Goal: Task Accomplishment & Management: Complete application form

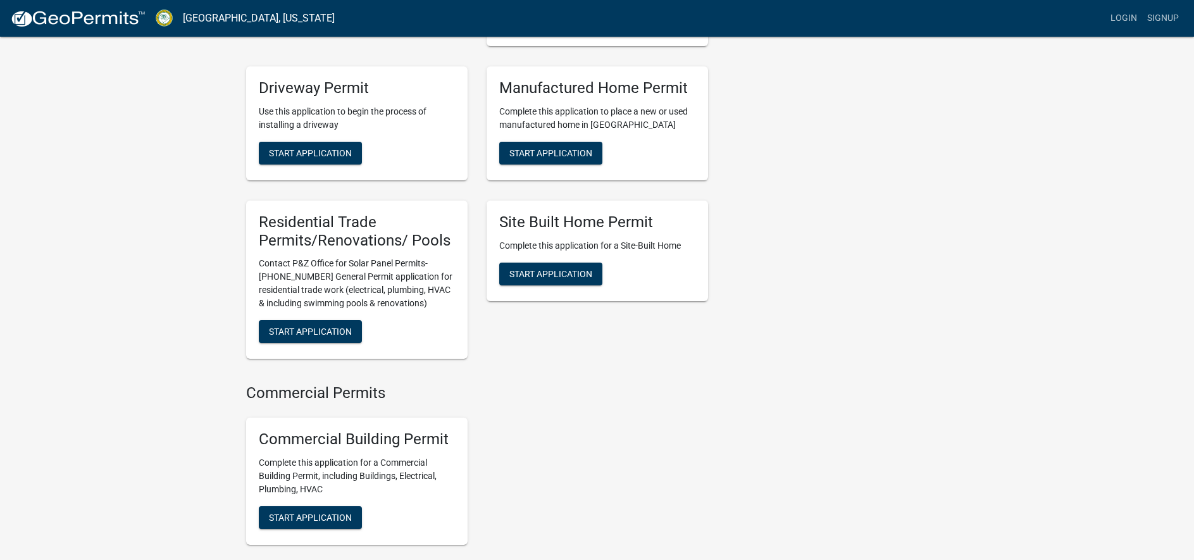
scroll to position [506, 0]
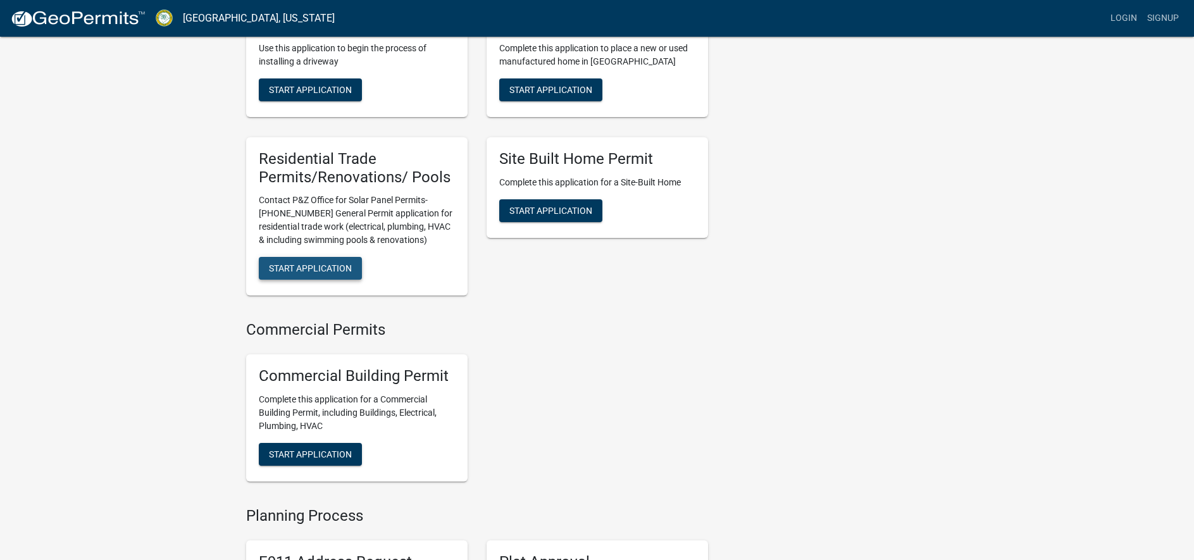
click at [310, 273] on span "Start Application" at bounding box center [310, 268] width 83 height 10
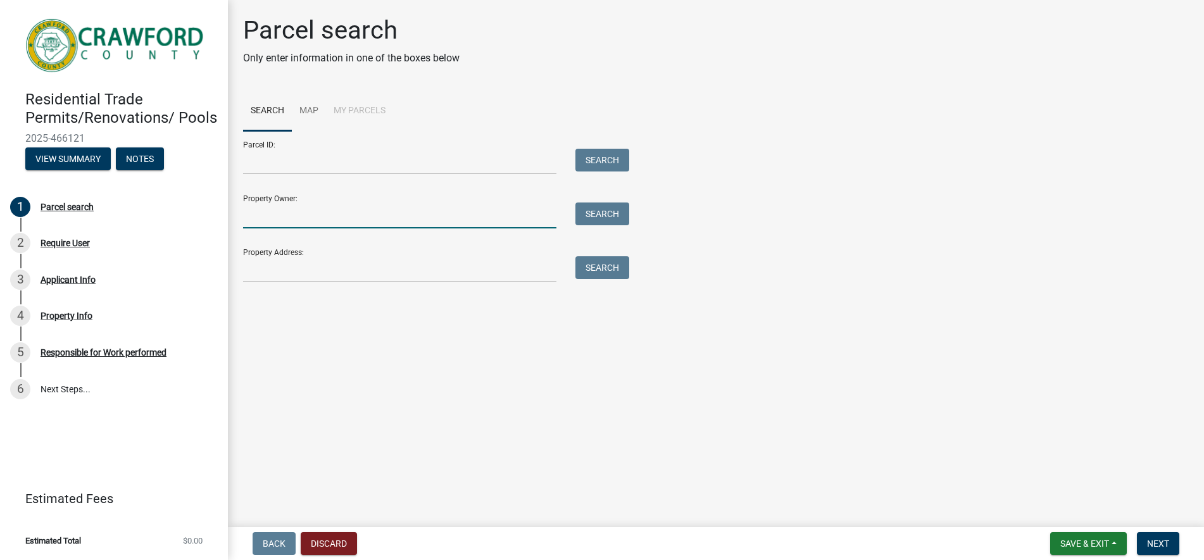
click at [502, 223] on input "Property Owner:" at bounding box center [399, 216] width 313 height 26
click at [510, 274] on input "Property Address:" at bounding box center [399, 269] width 313 height 26
click at [592, 274] on button "Search" at bounding box center [602, 267] width 54 height 23
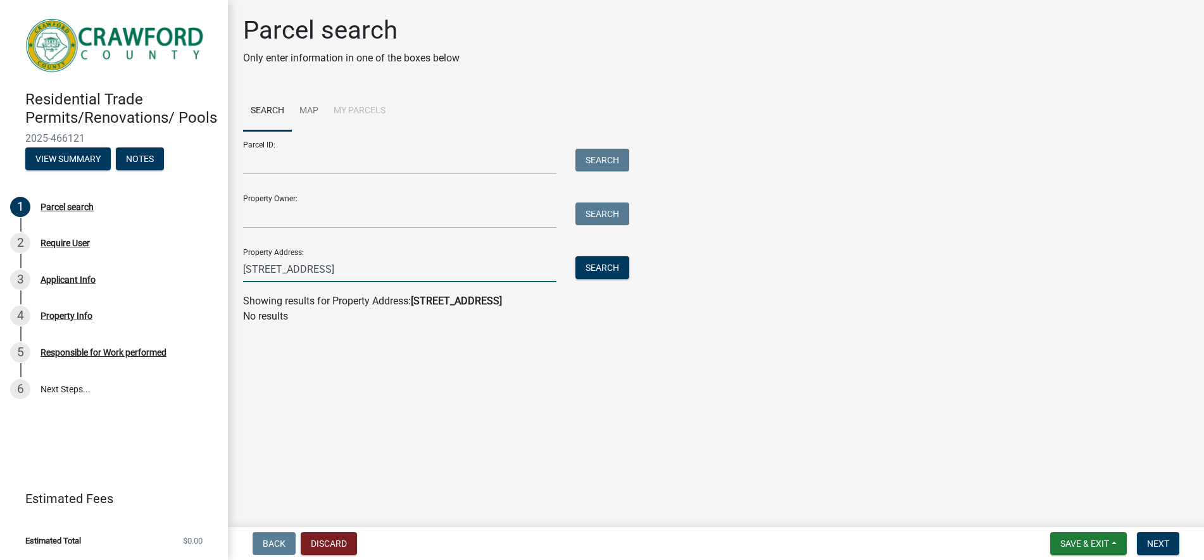
drag, startPoint x: 338, startPoint y: 269, endPoint x: 497, endPoint y: 280, distance: 159.8
click at [497, 280] on input "[STREET_ADDRESS]" at bounding box center [399, 269] width 313 height 26
type input "[STREET_ADDRESS]"
click at [607, 266] on button "Search" at bounding box center [602, 267] width 54 height 23
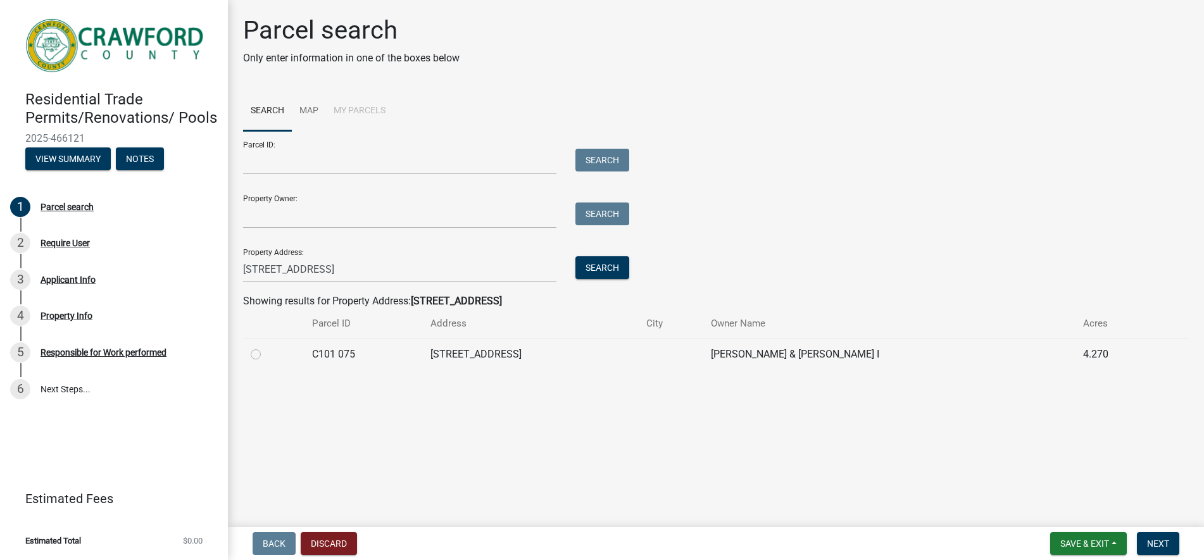
click at [266, 347] on label at bounding box center [266, 347] width 0 height 0
click at [266, 354] on 075 "radio" at bounding box center [270, 351] width 8 height 8
radio 075 "true"
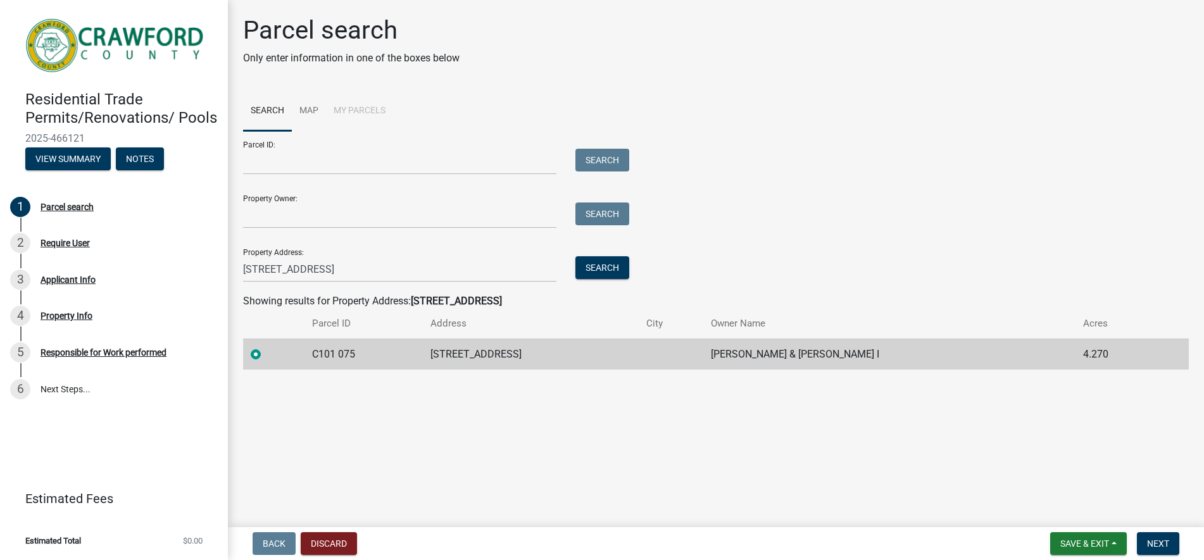
click at [691, 470] on main "Parcel search Only enter information in one of the boxes below Search Map My Pa…" at bounding box center [716, 261] width 976 height 522
click at [1152, 535] on button "Next" at bounding box center [1158, 543] width 42 height 23
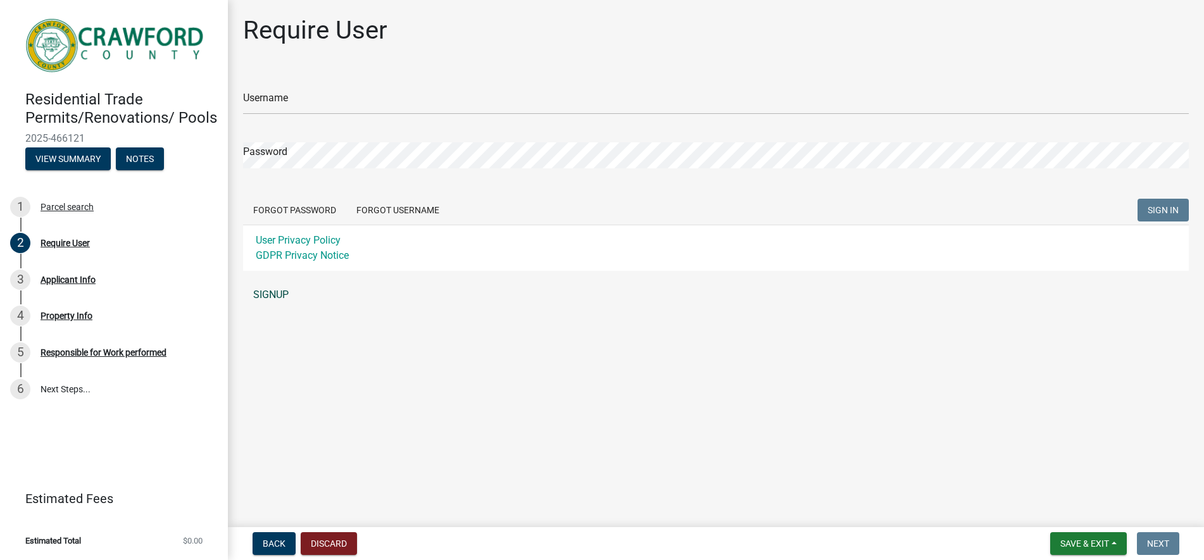
click at [275, 290] on link "SIGNUP" at bounding box center [716, 294] width 946 height 25
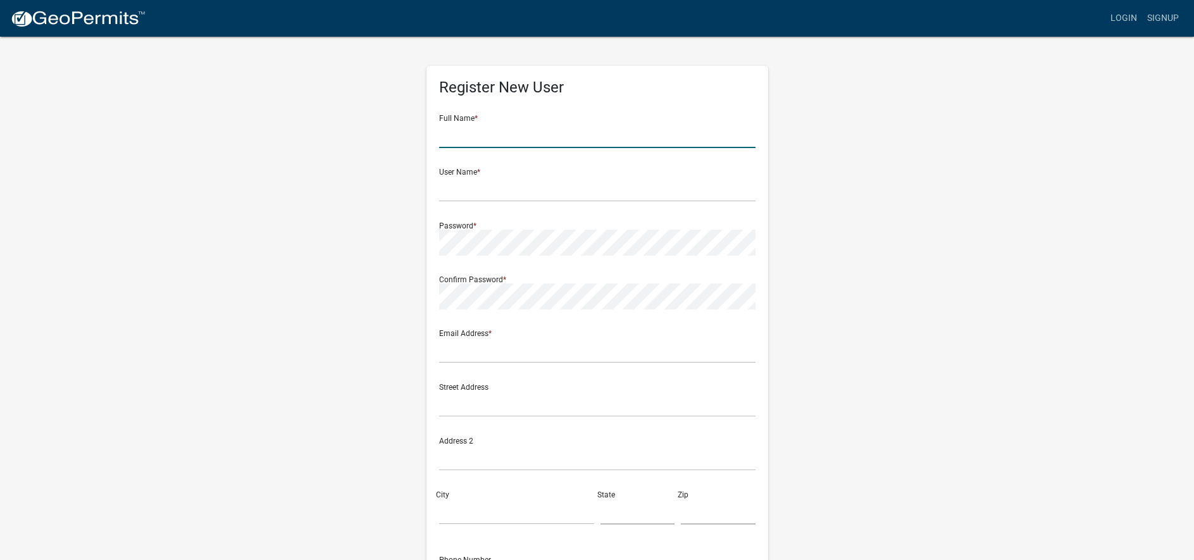
click at [492, 135] on input "text" at bounding box center [597, 135] width 316 height 26
type input "[PERSON_NAME]"
type input "olivermclain"
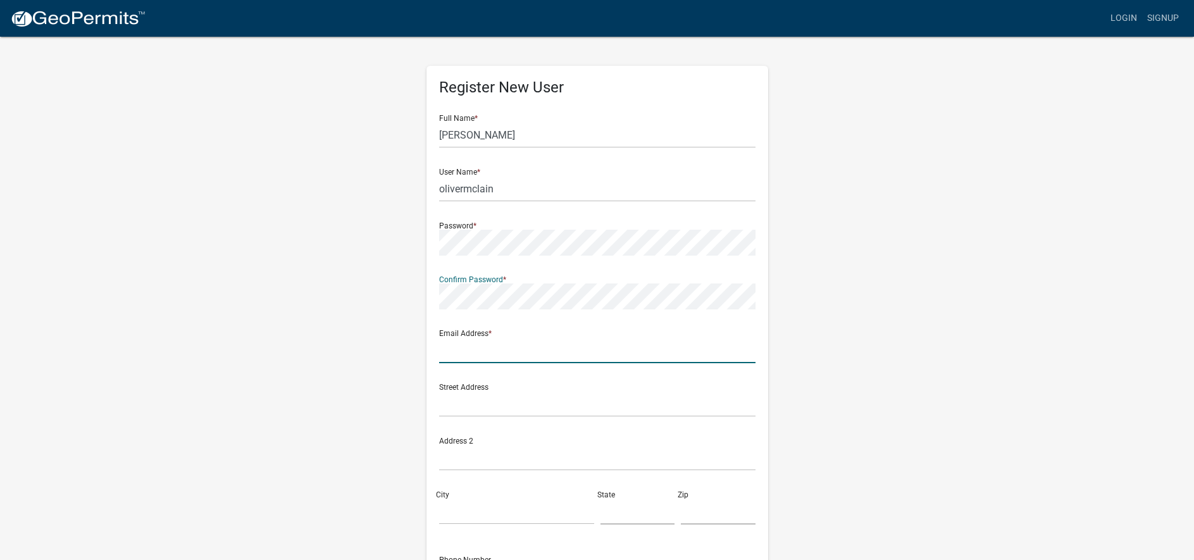
click at [465, 346] on input "text" at bounding box center [597, 350] width 316 height 26
type input "[EMAIL_ADDRESS][DOMAIN_NAME]"
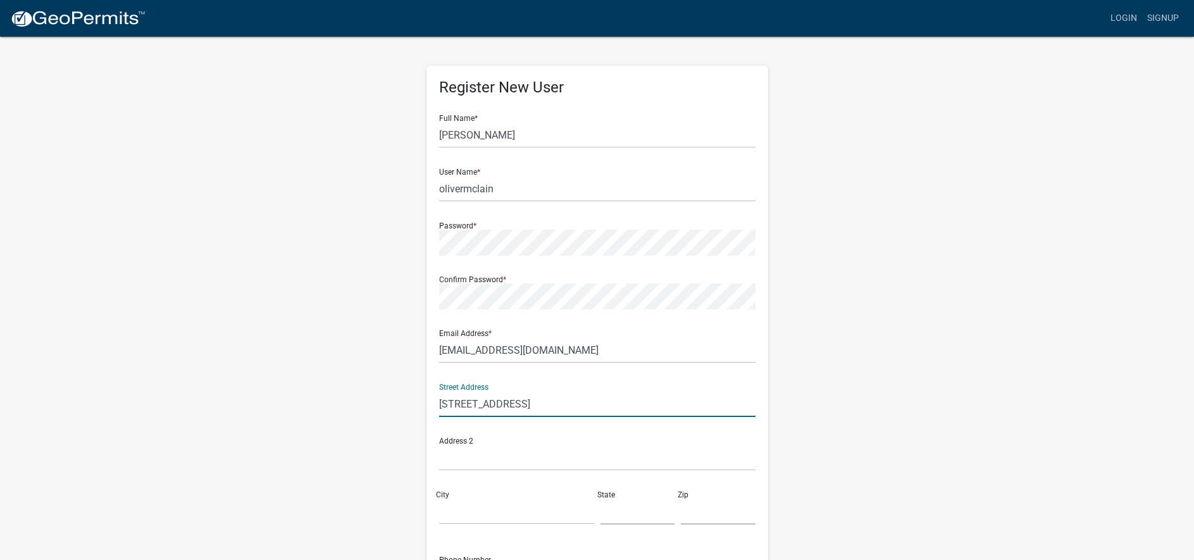
type input "[STREET_ADDRESS]"
type input "[GEOGRAPHIC_DATA]"
type input "g"
type input "GA"
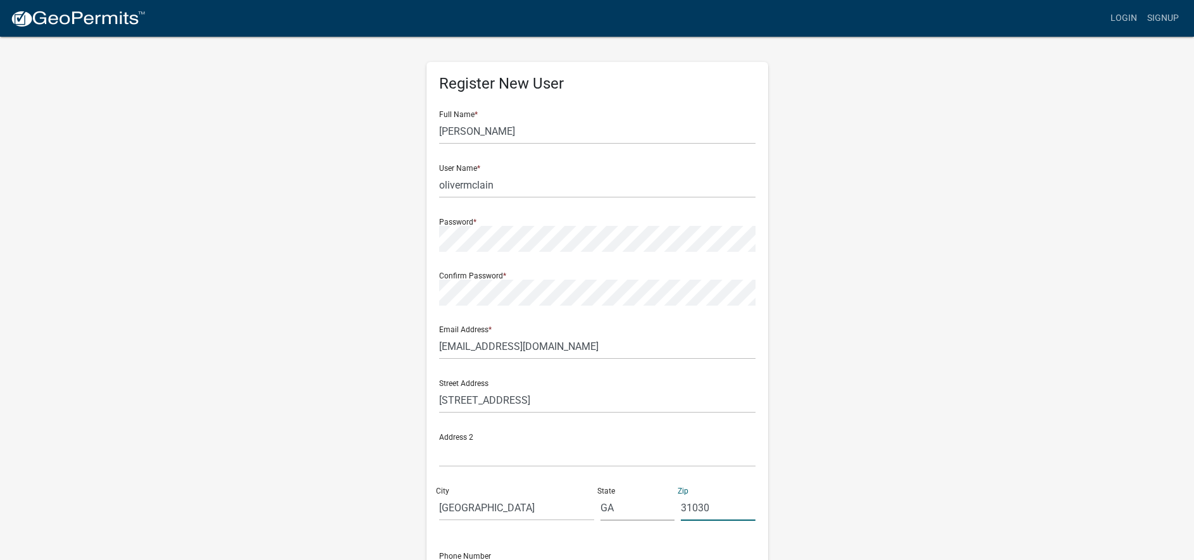
scroll to position [153, 0]
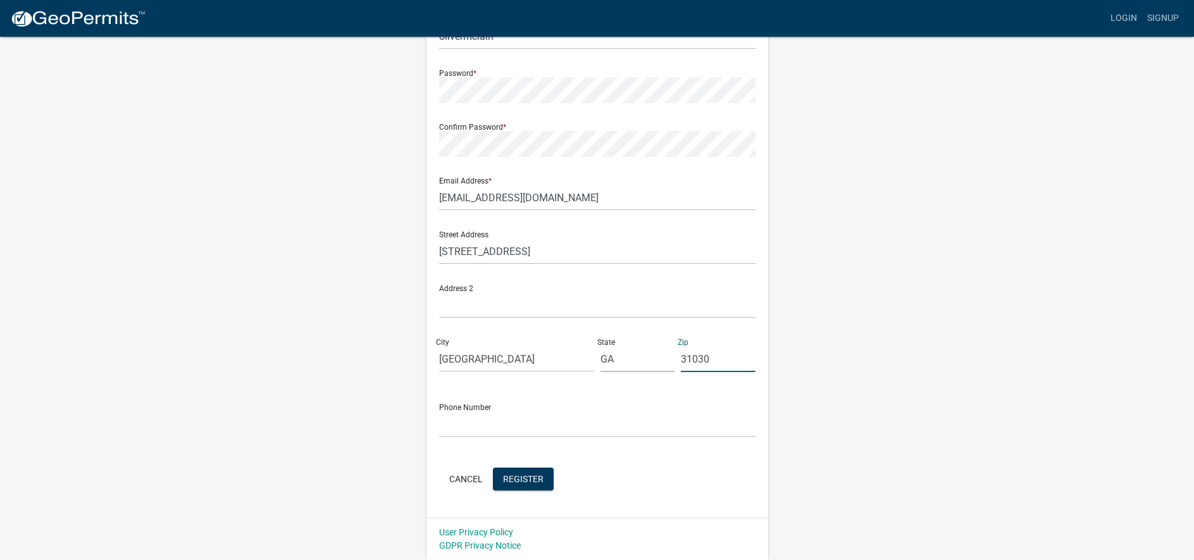
type input "31030"
click at [569, 426] on input "text" at bounding box center [597, 424] width 316 height 26
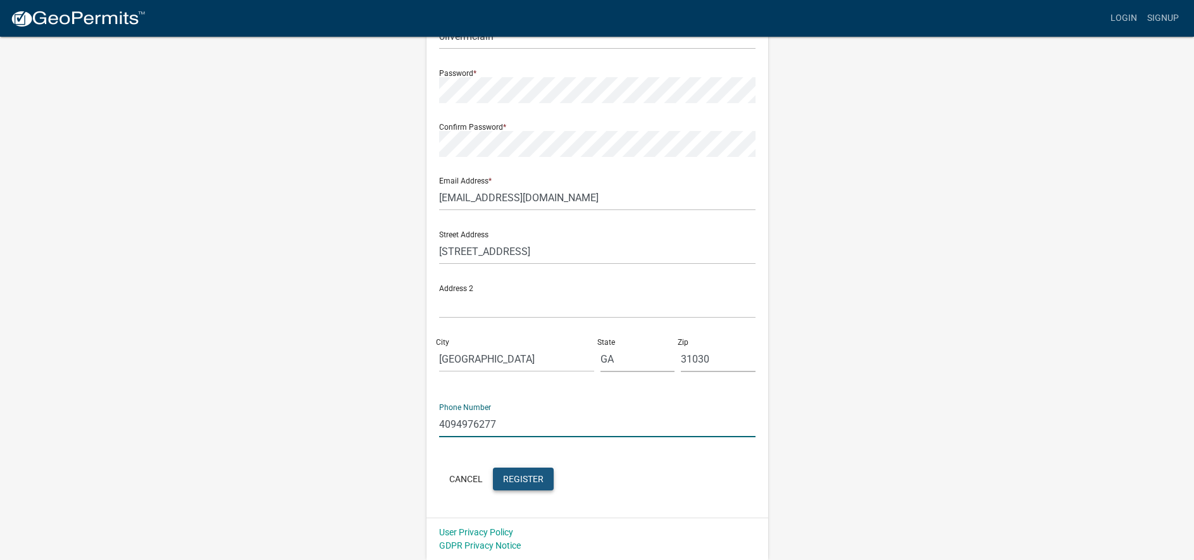
type input "4094976277"
click at [511, 482] on span "Register" at bounding box center [523, 478] width 41 height 10
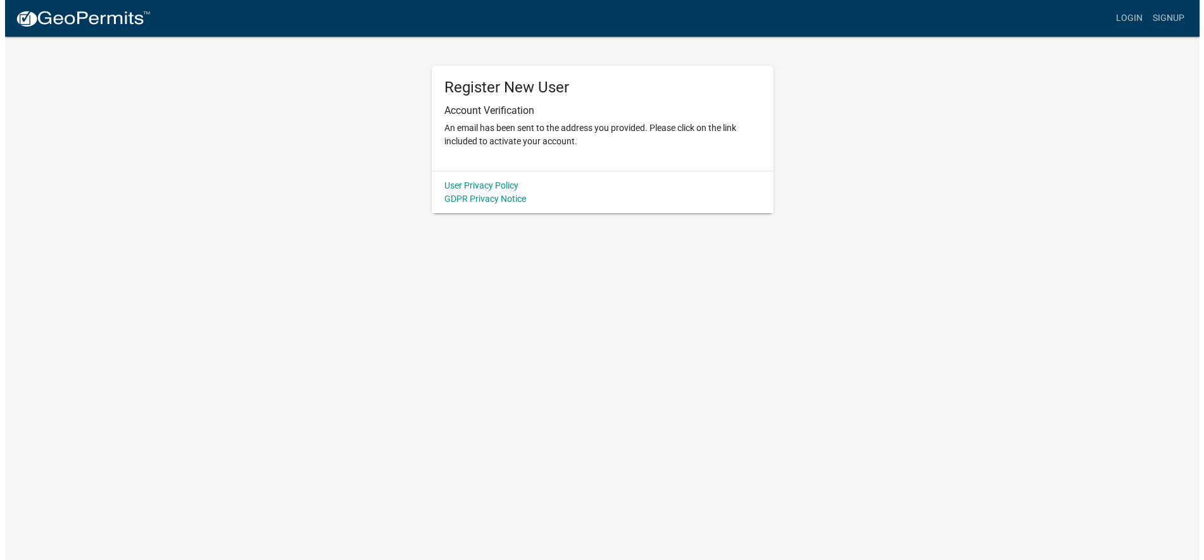
scroll to position [0, 0]
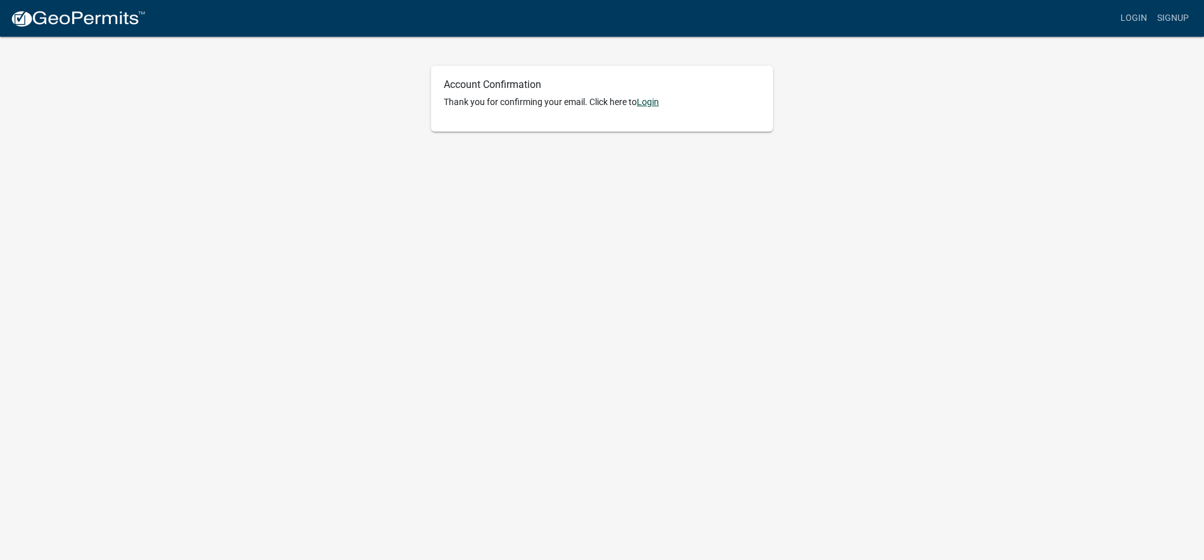
click at [654, 102] on link "Login" at bounding box center [648, 102] width 22 height 10
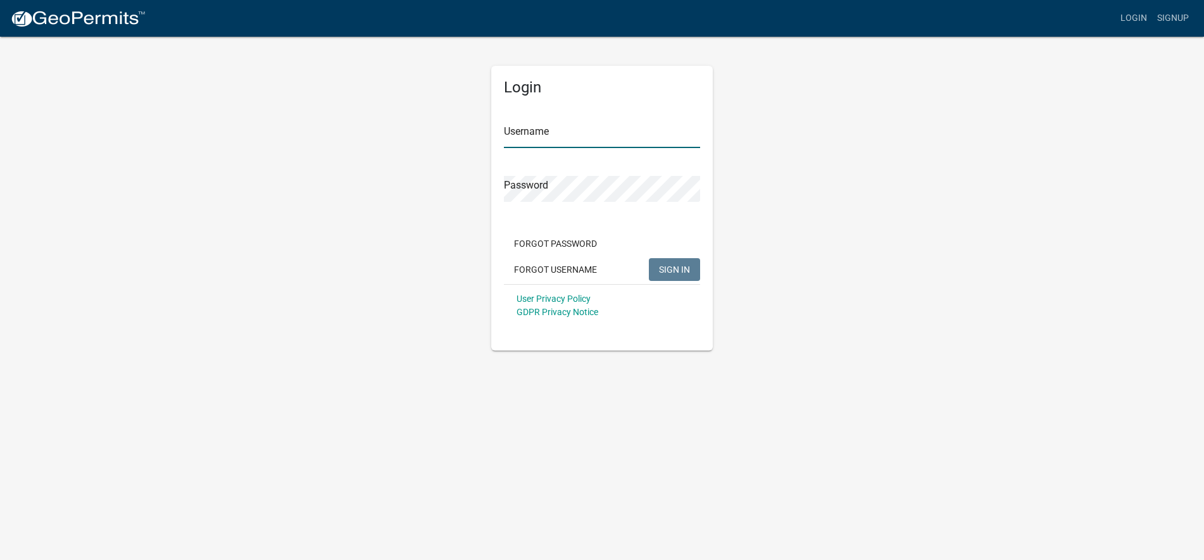
click at [618, 132] on input "Username" at bounding box center [602, 135] width 196 height 26
type input "olivermclain"
click at [663, 267] on span "SIGN IN" at bounding box center [674, 269] width 31 height 10
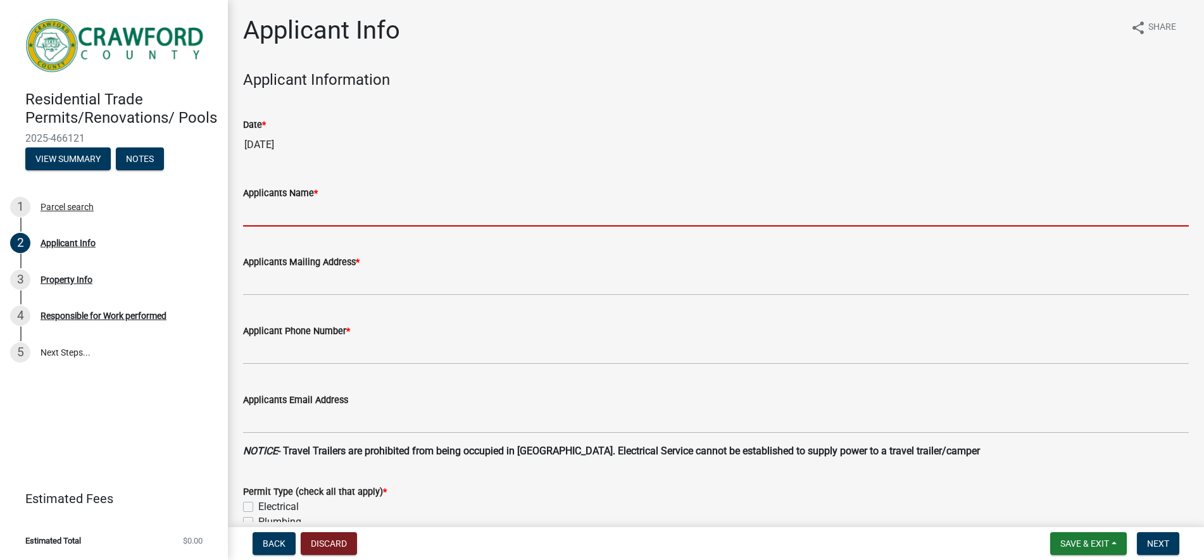
click at [325, 218] on input "Applicants Name *" at bounding box center [716, 214] width 946 height 26
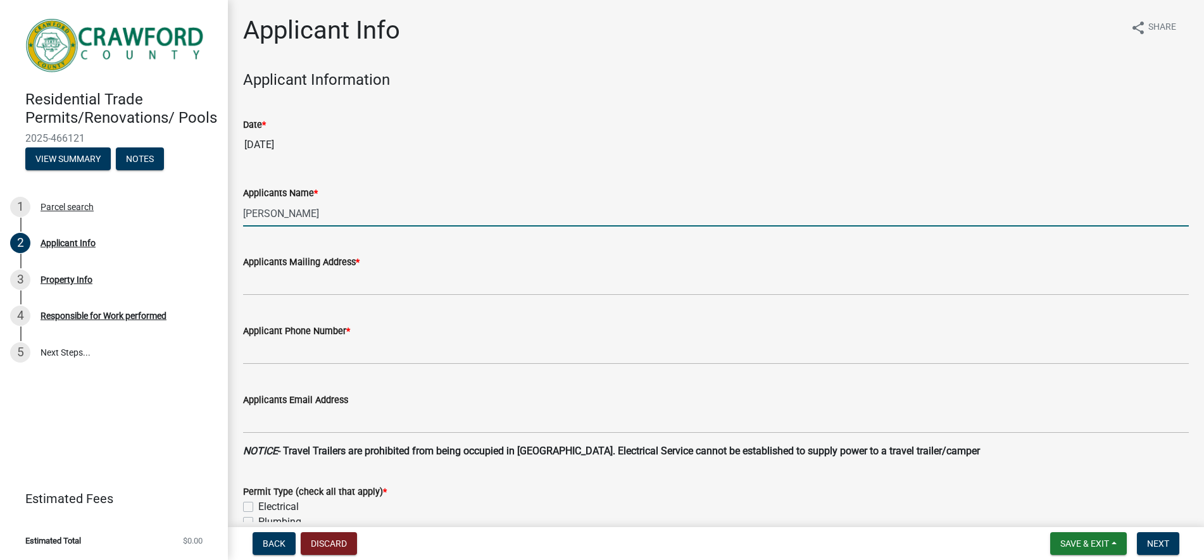
type input "[PERSON_NAME]"
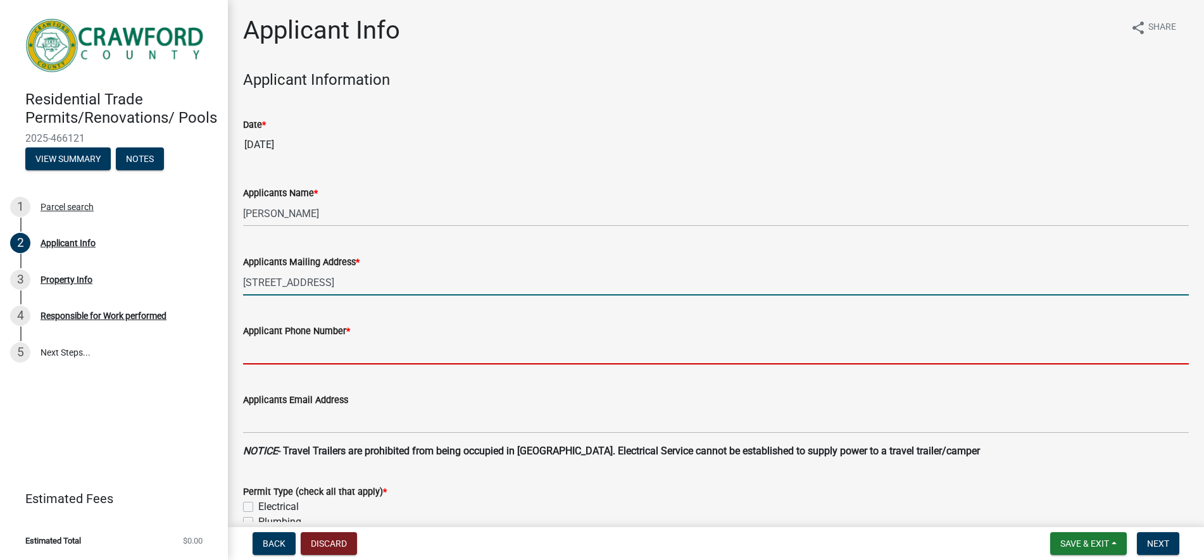
click at [371, 288] on input "[STREET_ADDRESS]" at bounding box center [716, 283] width 946 height 26
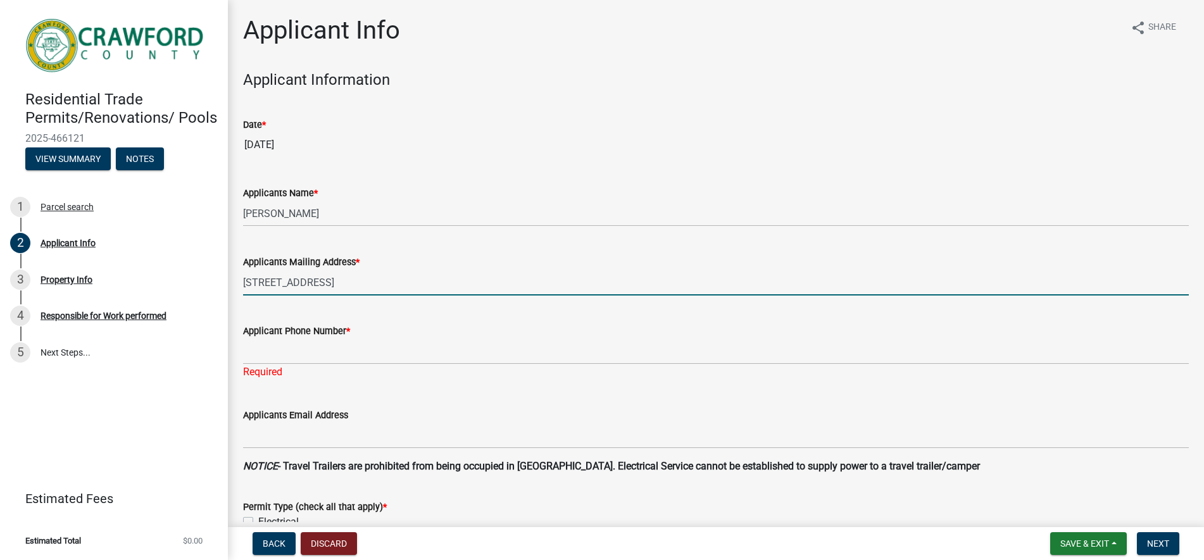
type input "260 Deerwood Cir Fort Valley, GA 31030"
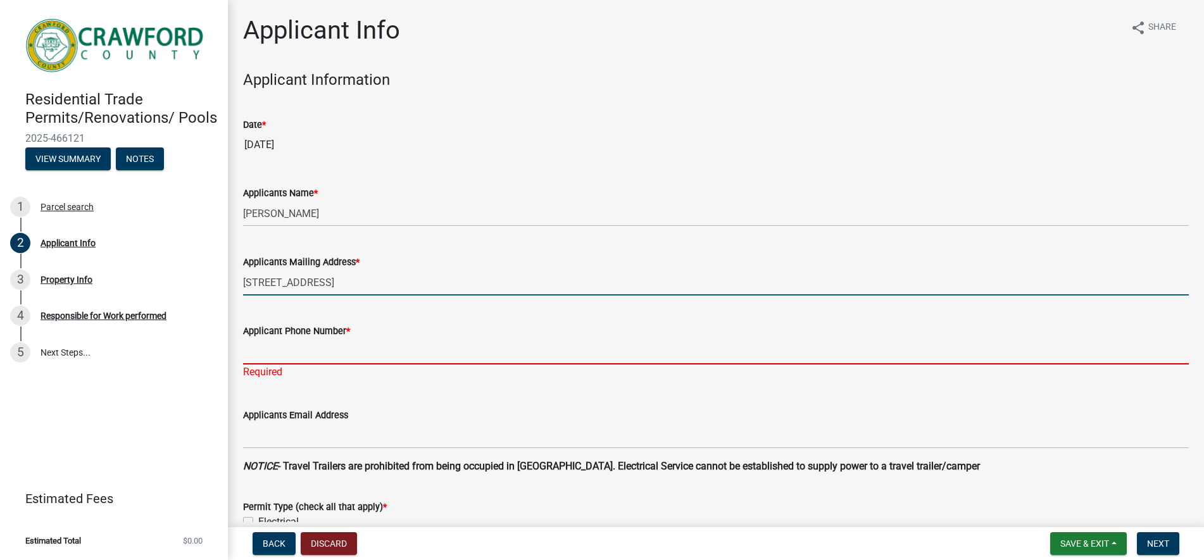
click at [326, 354] on input "Applicant Phone Number *" at bounding box center [716, 352] width 946 height 26
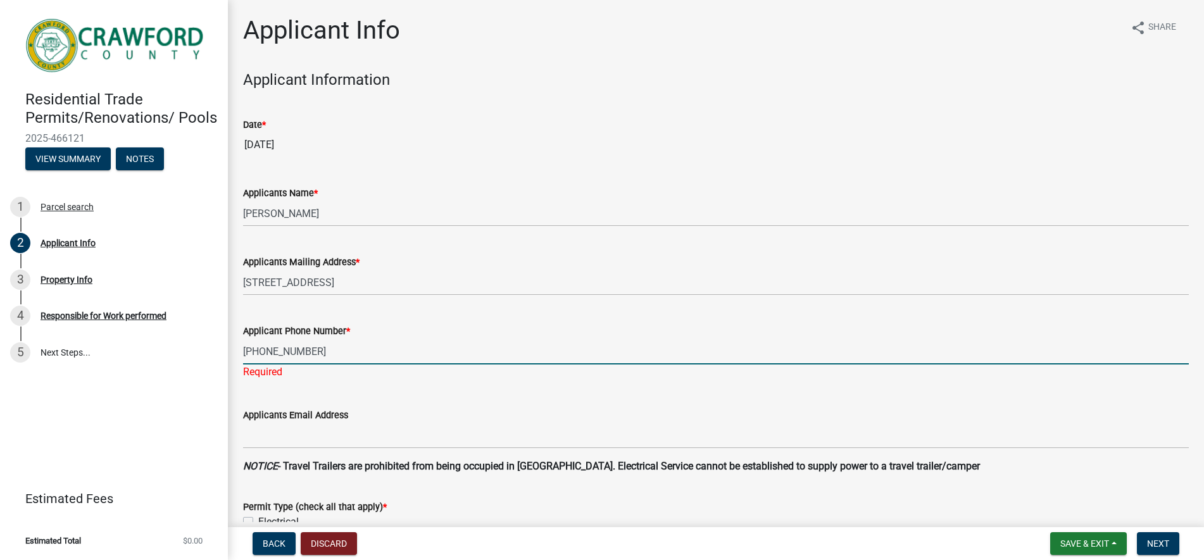
scroll to position [63, 0]
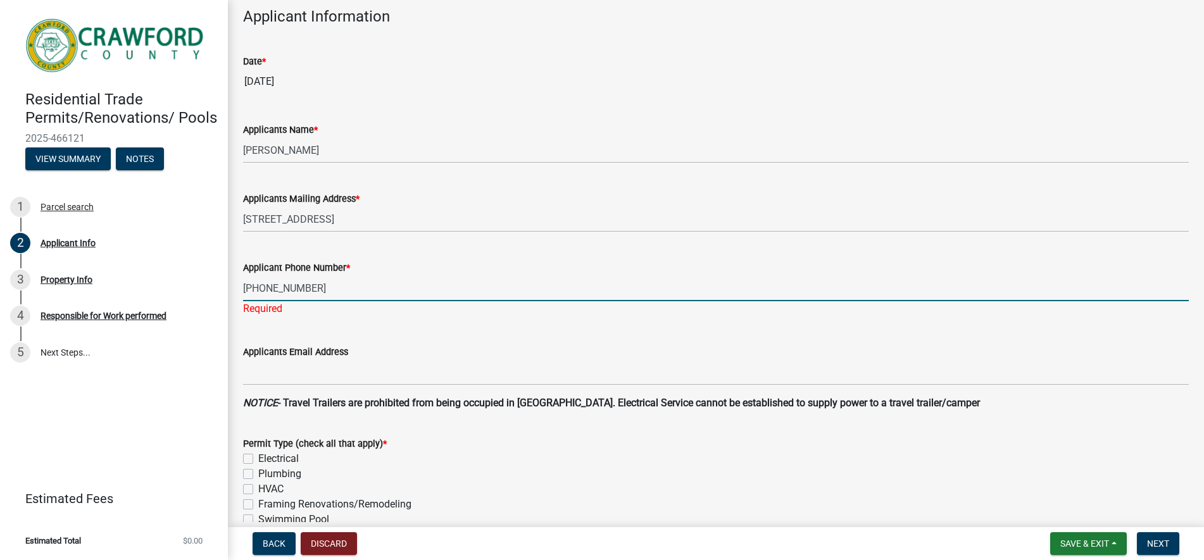
type input "409-497-6277"
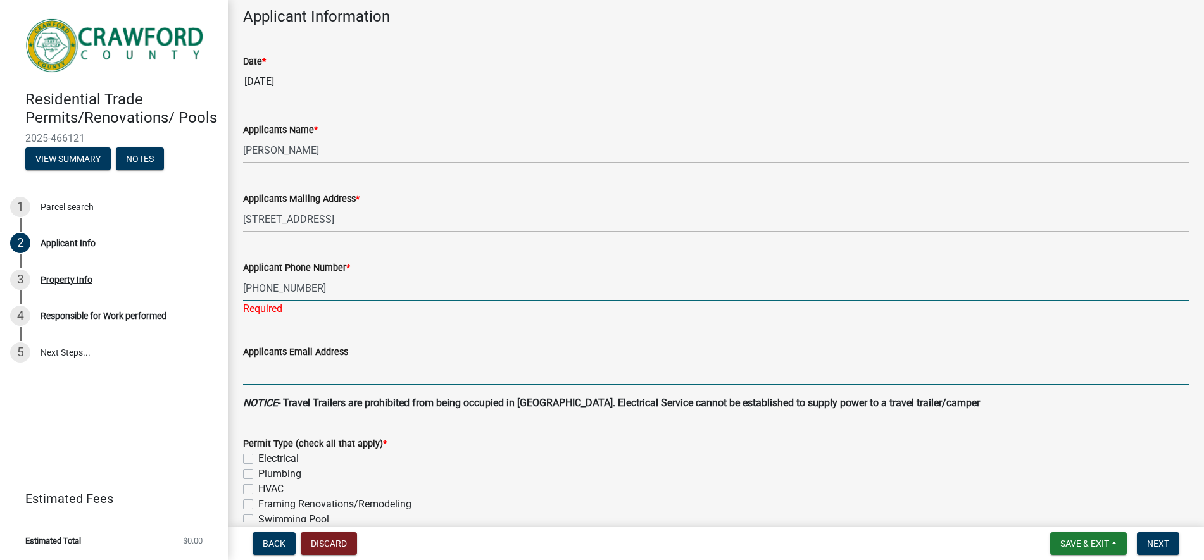
click at [323, 359] on input "Applicants Email Address" at bounding box center [716, 372] width 946 height 26
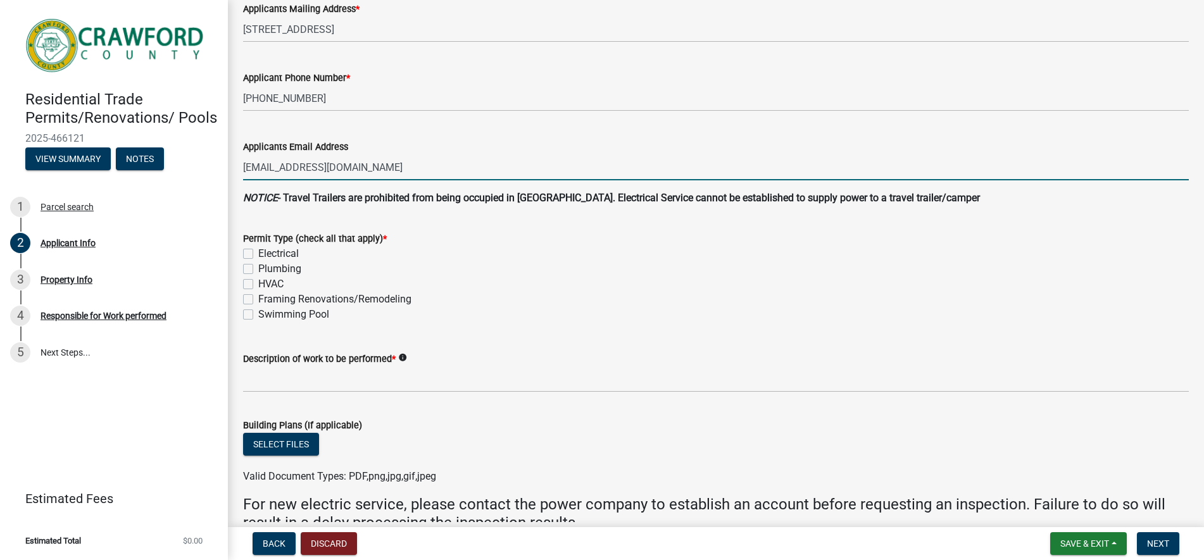
scroll to position [316, 0]
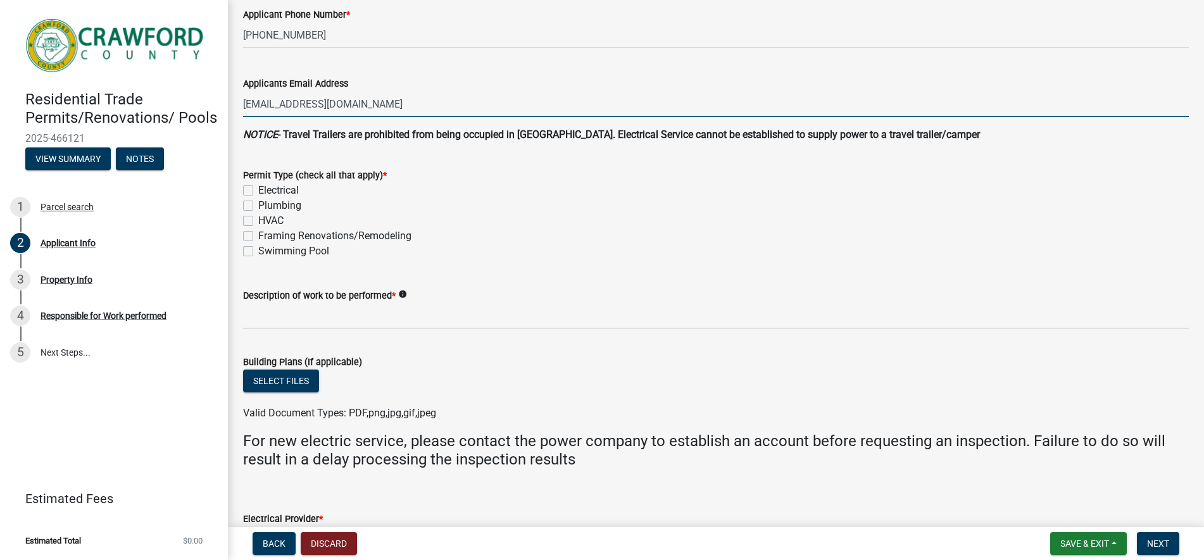
type input "[EMAIL_ADDRESS][DOMAIN_NAME]"
click at [402, 295] on icon "info" at bounding box center [402, 294] width 9 height 9
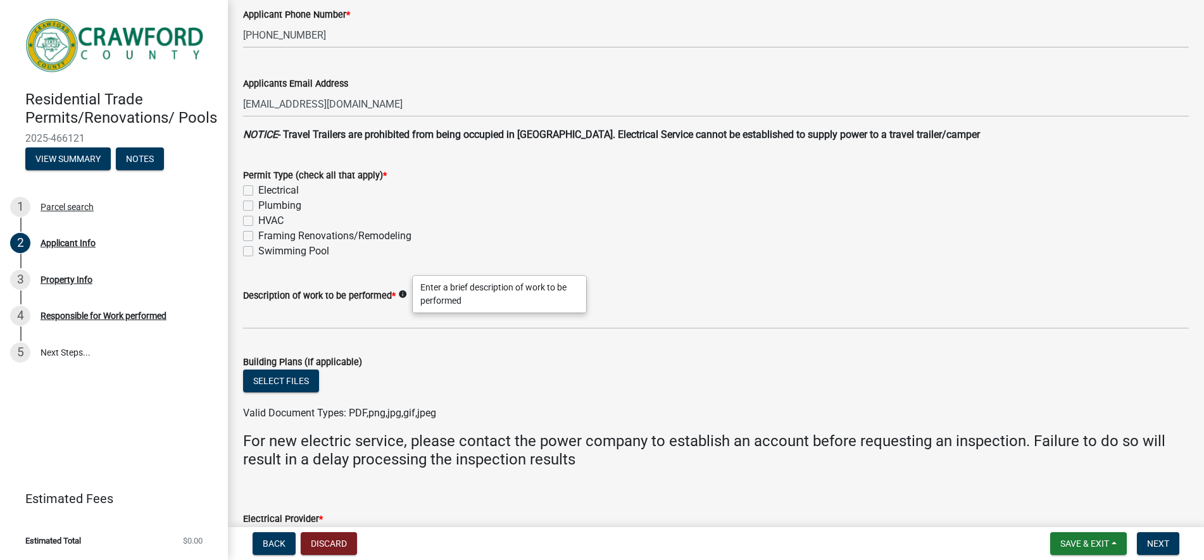
click at [402, 295] on icon "info" at bounding box center [402, 294] width 9 height 9
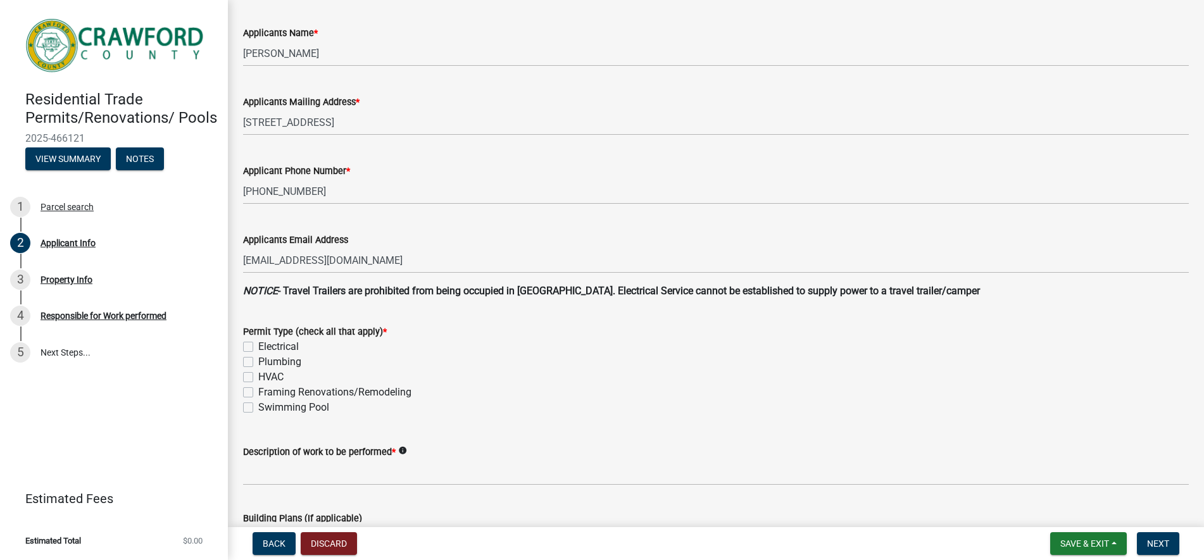
scroll to position [0, 0]
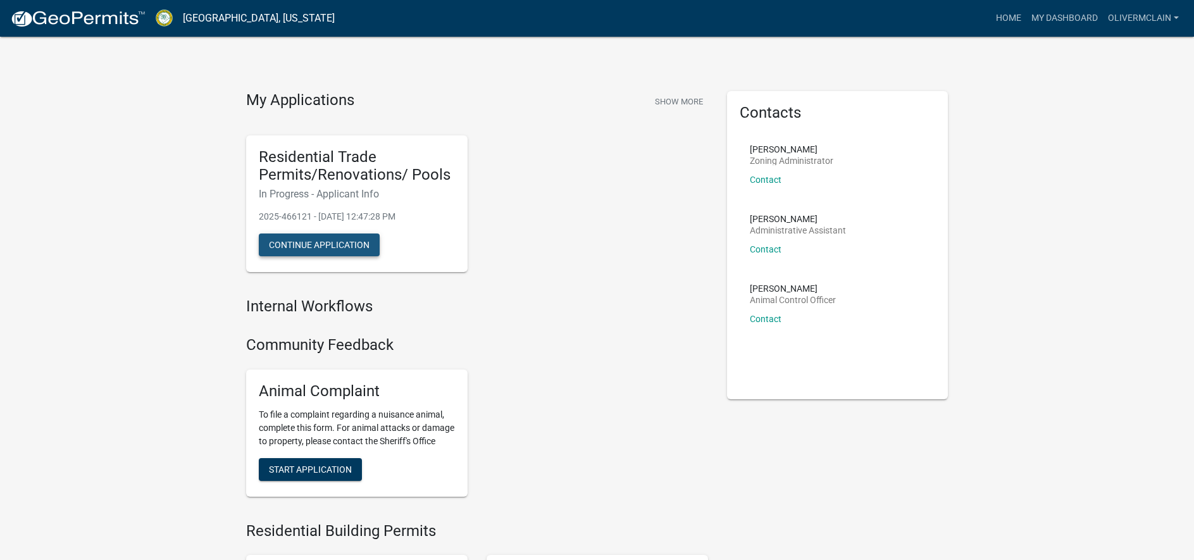
click at [318, 243] on button "Continue Application" at bounding box center [319, 245] width 121 height 23
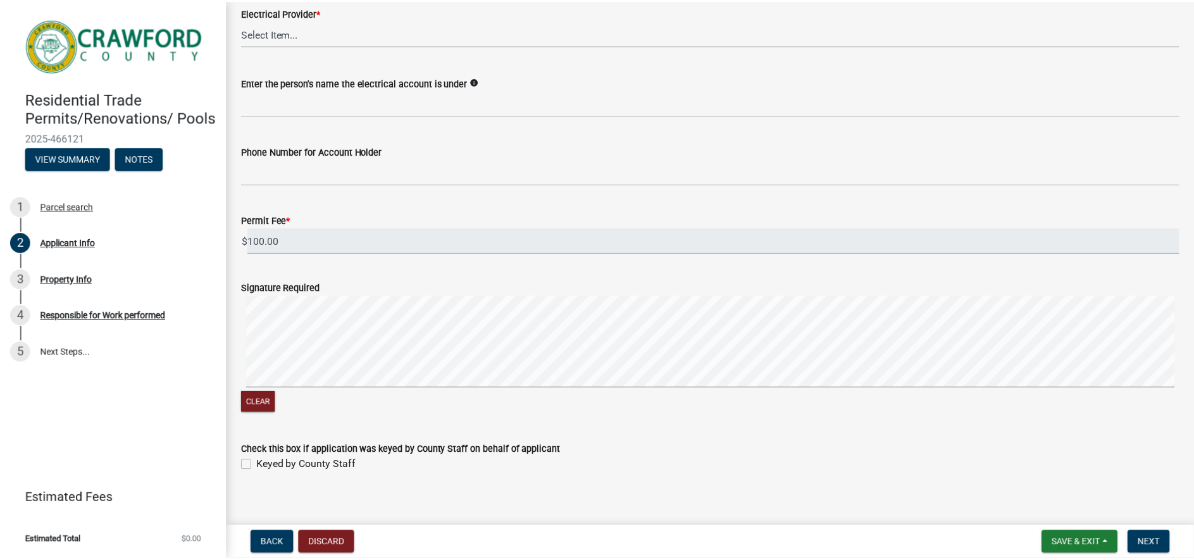
scroll to position [835, 0]
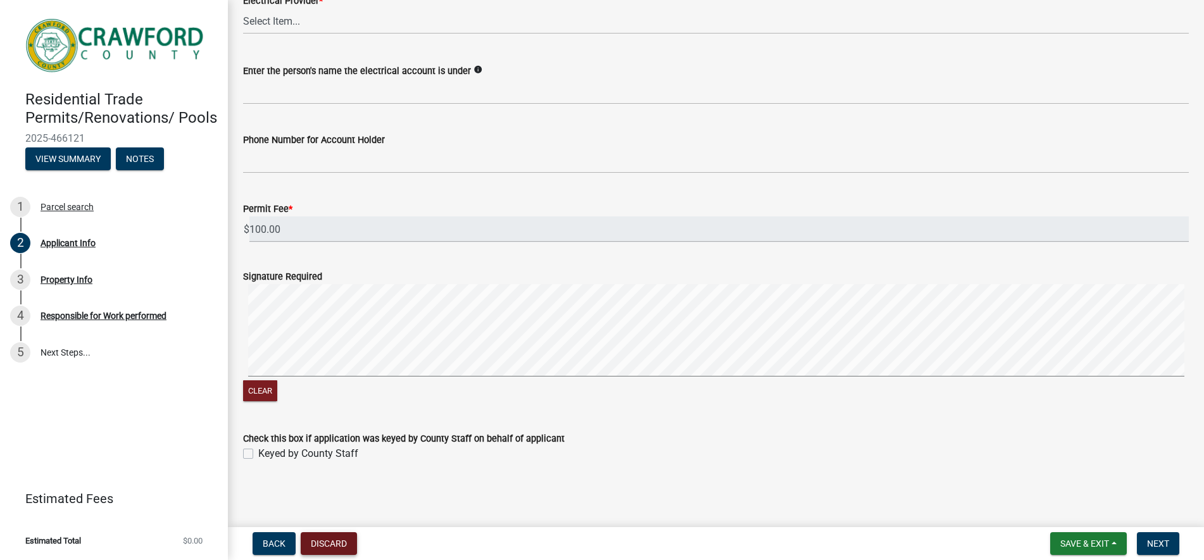
click at [349, 541] on button "Discard" at bounding box center [329, 543] width 56 height 23
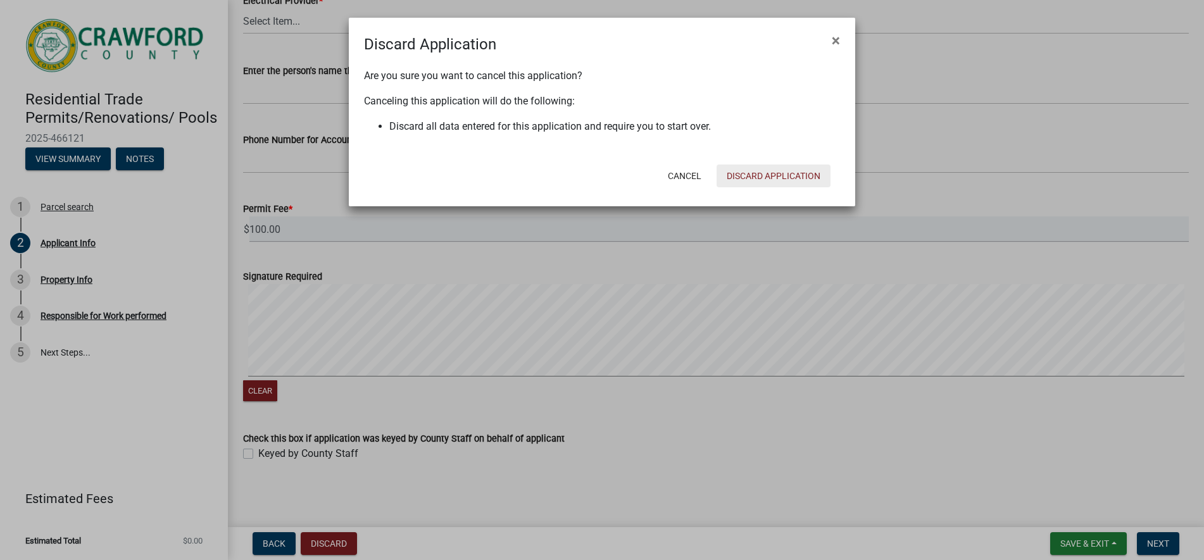
click at [747, 174] on button "Discard Application" at bounding box center [773, 176] width 114 height 23
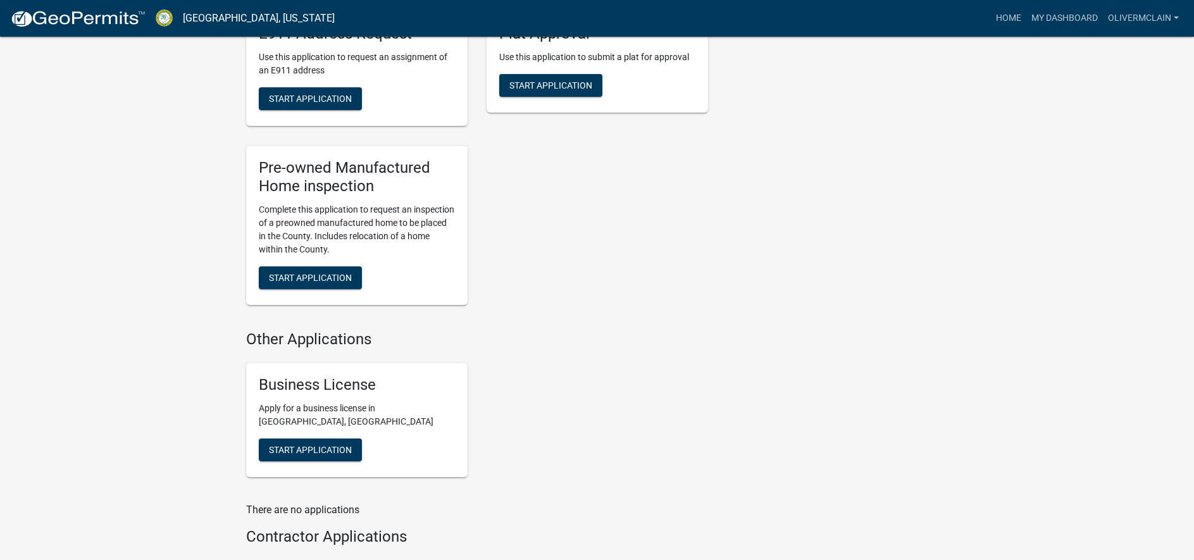
scroll to position [1139, 0]
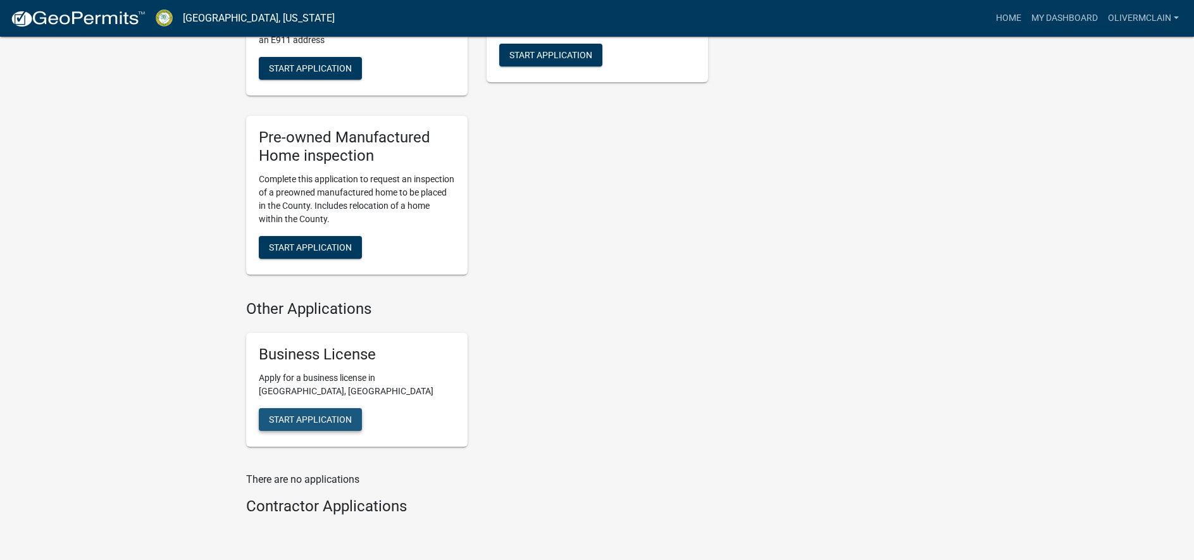
click at [312, 425] on span "Start Application" at bounding box center [310, 420] width 83 height 10
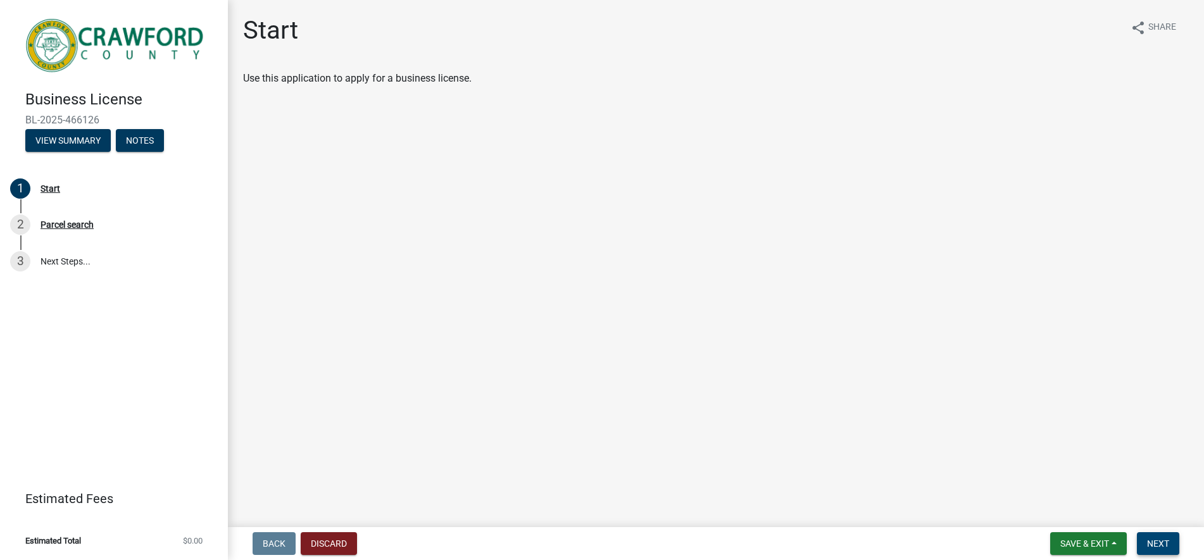
click at [1169, 534] on button "Next" at bounding box center [1158, 543] width 42 height 23
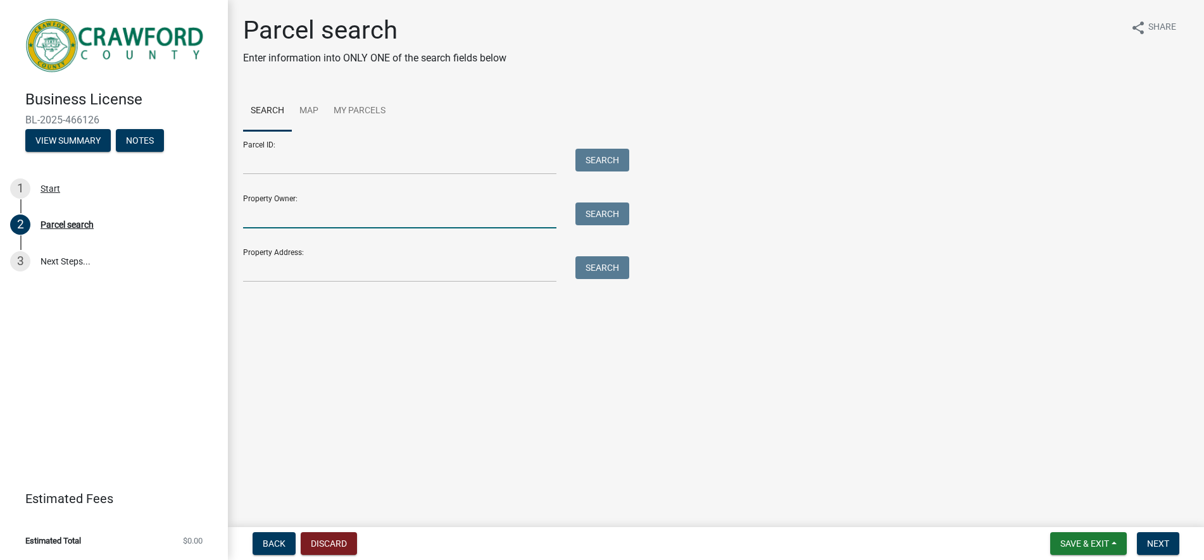
click at [350, 222] on input "Property Owner:" at bounding box center [399, 216] width 313 height 26
click at [331, 270] on input "Property Address:" at bounding box center [399, 269] width 313 height 26
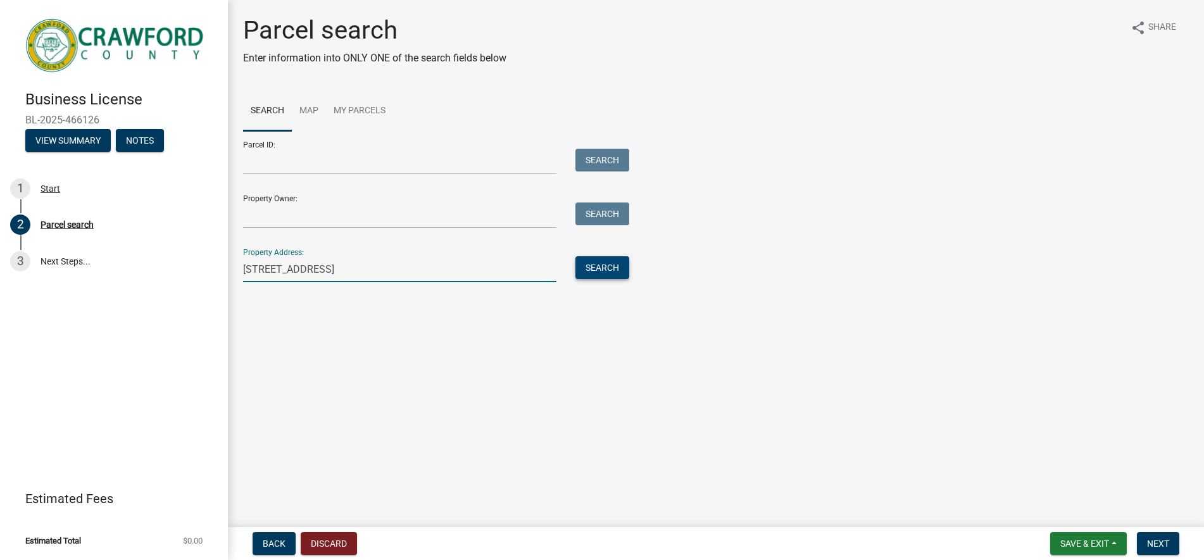
type input "260 Deerwood cir"
click at [589, 261] on button "Search" at bounding box center [602, 267] width 54 height 23
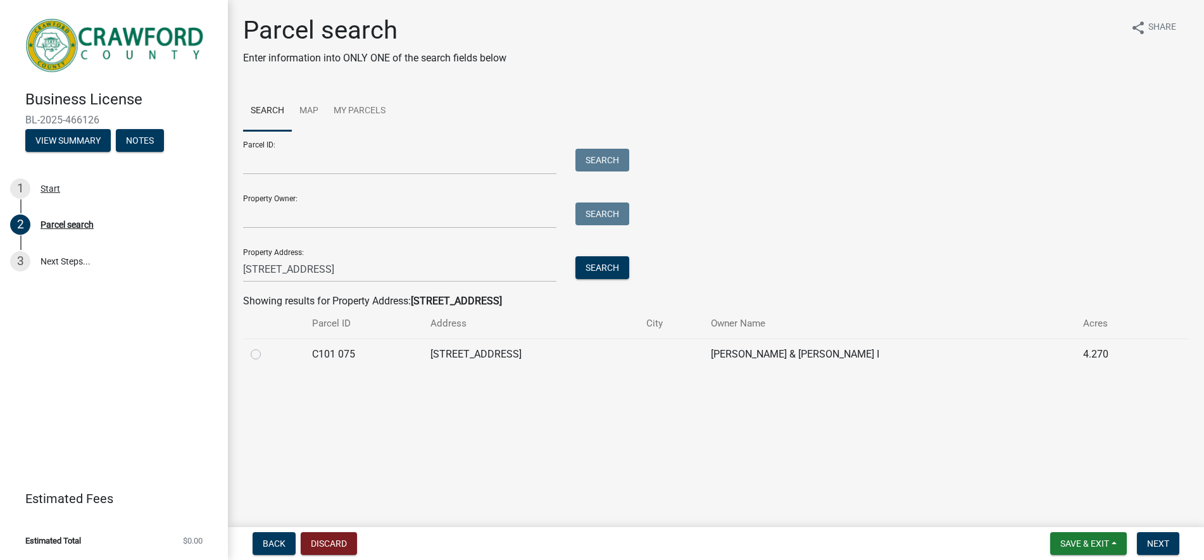
click at [266, 347] on label at bounding box center [266, 347] width 0 height 0
click at [266, 355] on 075 "radio" at bounding box center [270, 351] width 8 height 8
radio 075 "true"
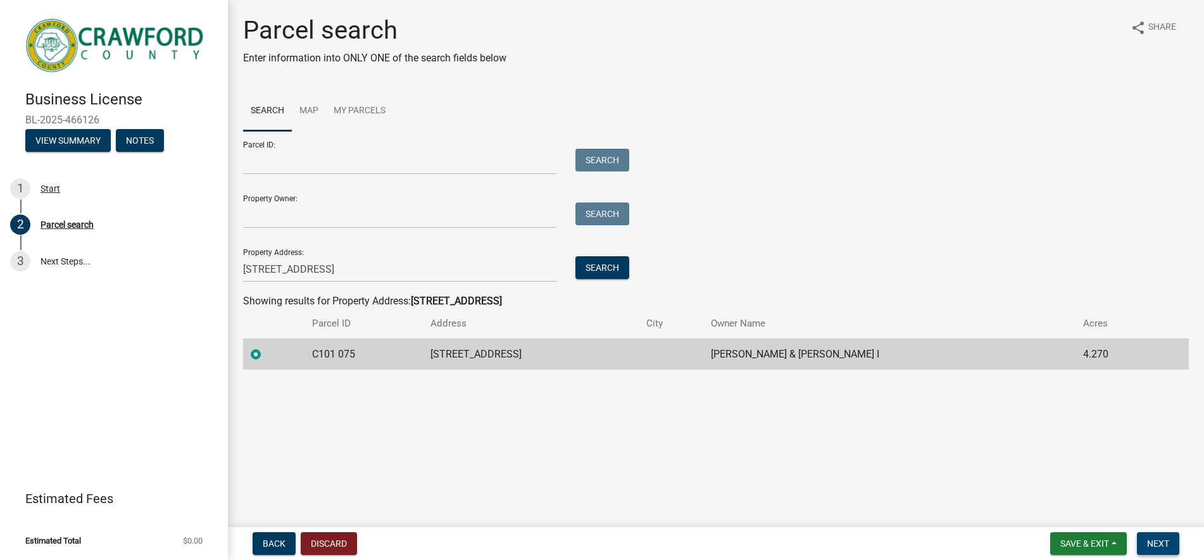
click at [1144, 534] on button "Next" at bounding box center [1158, 543] width 42 height 23
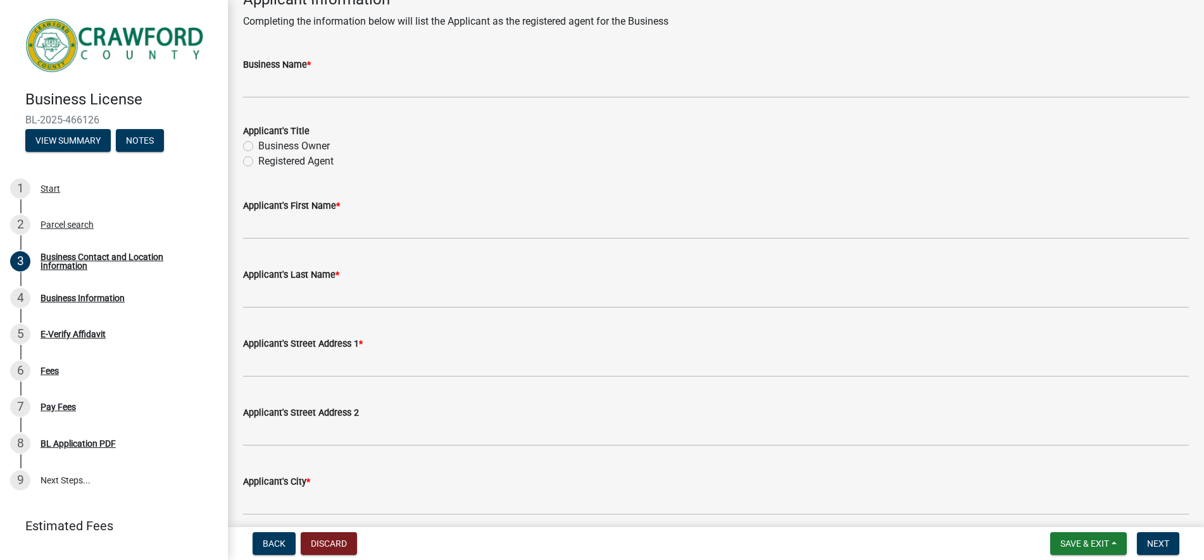
scroll to position [63, 0]
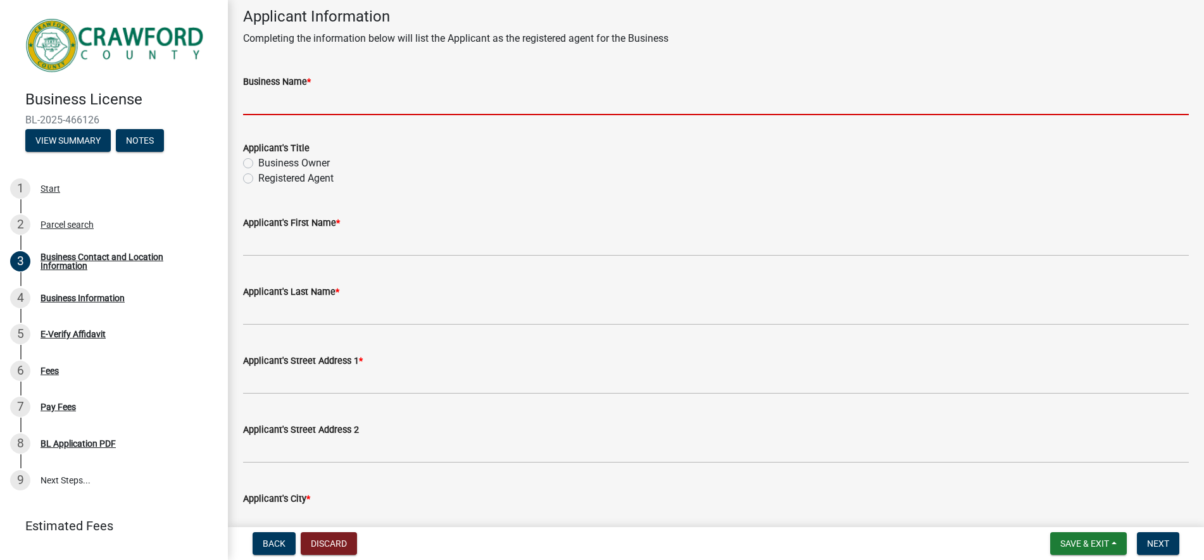
click at [527, 100] on input "Business Name *" at bounding box center [716, 102] width 946 height 26
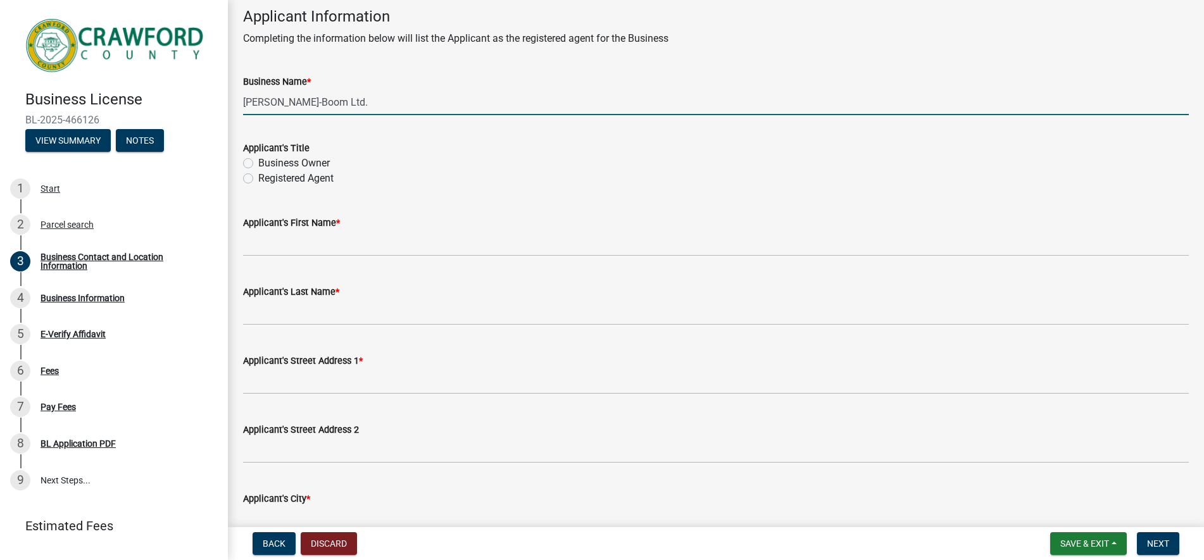
type input "Franken-Boom Ltd."
click at [258, 161] on label "Business Owner" at bounding box center [294, 163] width 72 height 15
click at [258, 161] on input "Business Owner" at bounding box center [262, 160] width 8 height 8
radio input "true"
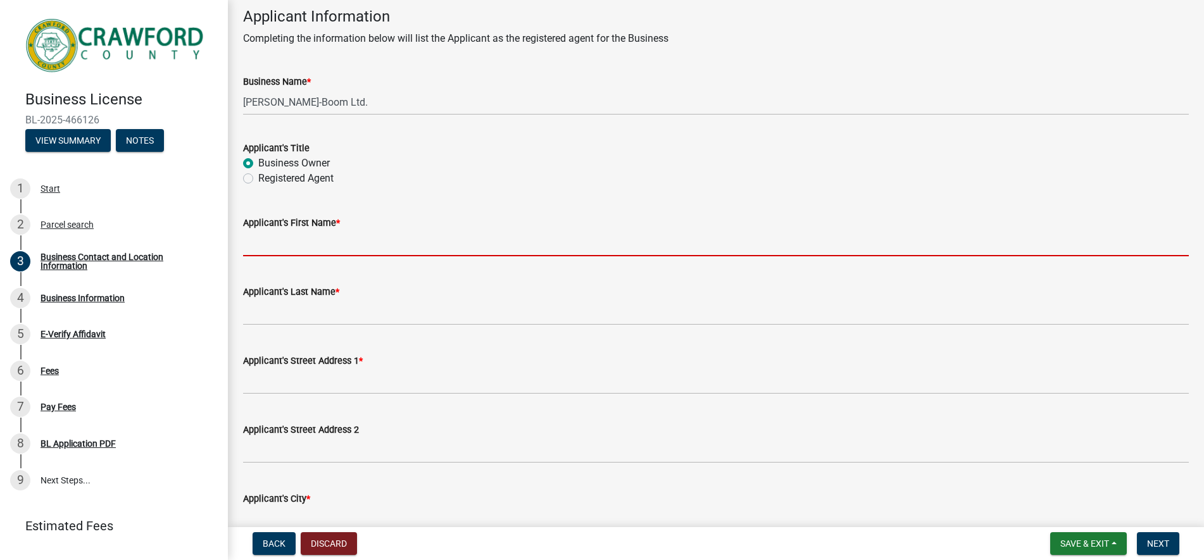
click at [289, 243] on input "Applicant's First Name *" at bounding box center [716, 243] width 946 height 26
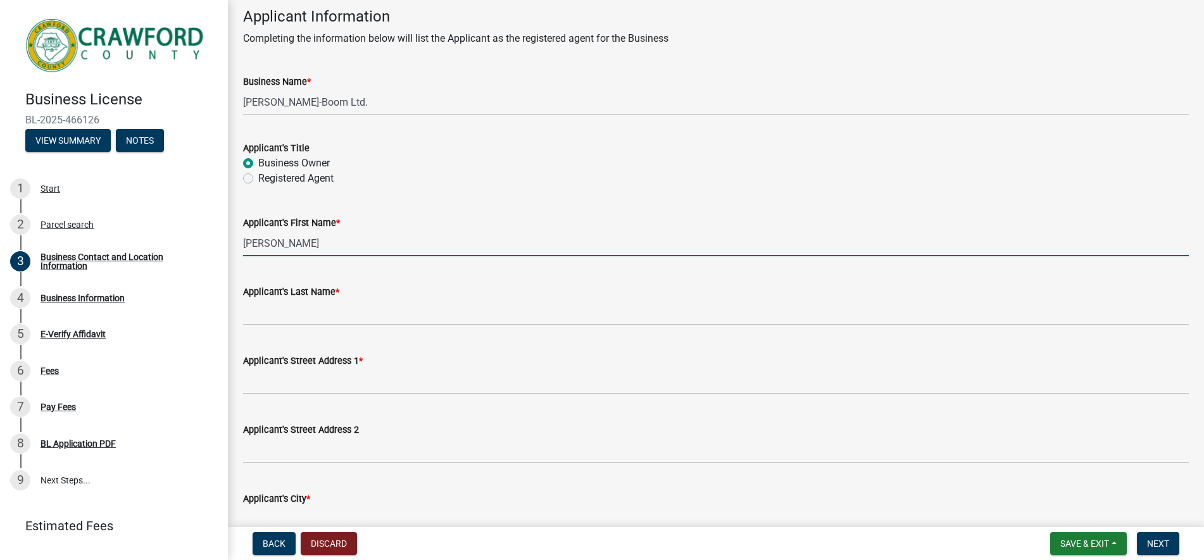
type input "[PERSON_NAME]"
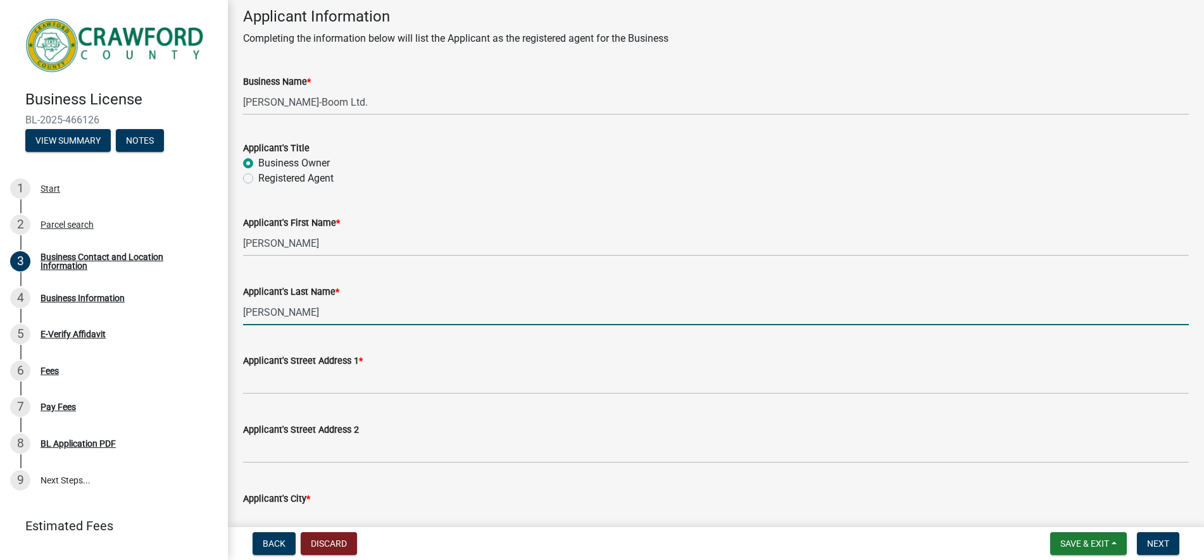
type input "McLain"
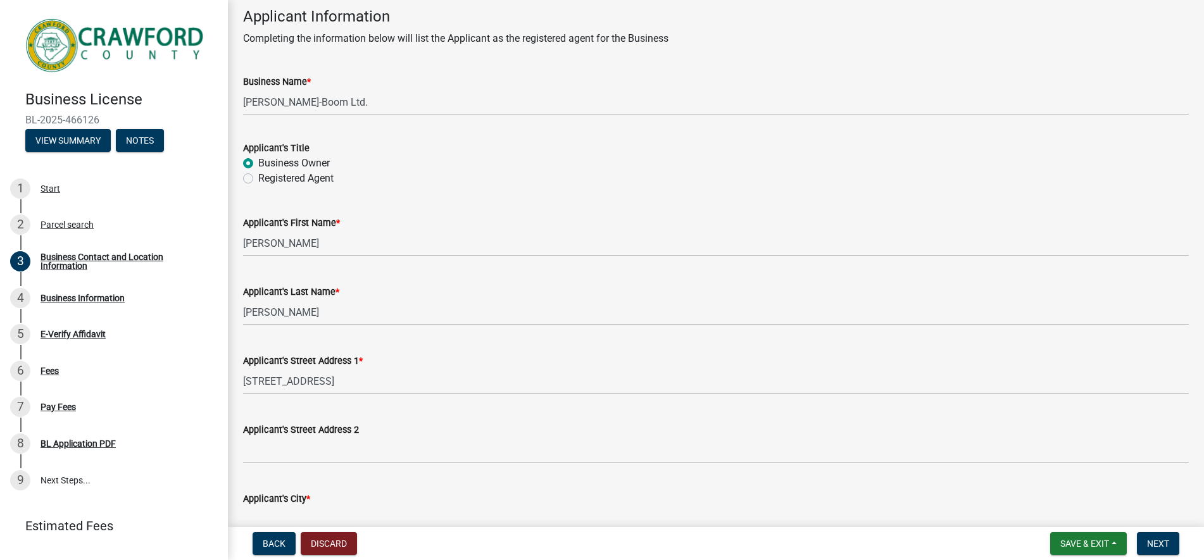
scroll to position [73, 0]
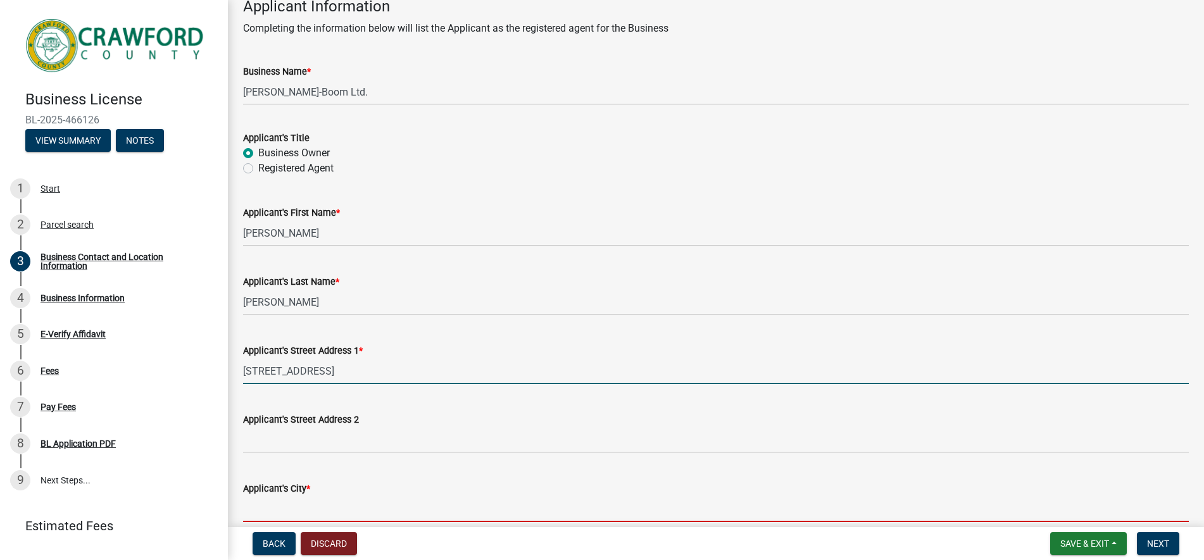
click at [382, 367] on input "[STREET_ADDRESS]" at bounding box center [716, 371] width 946 height 26
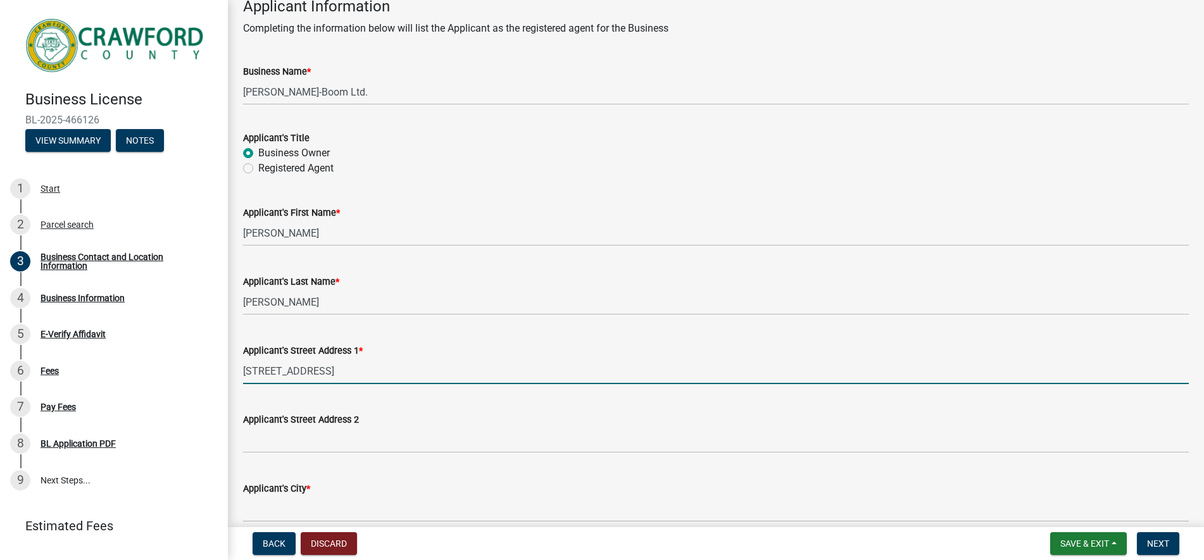
scroll to position [263, 0]
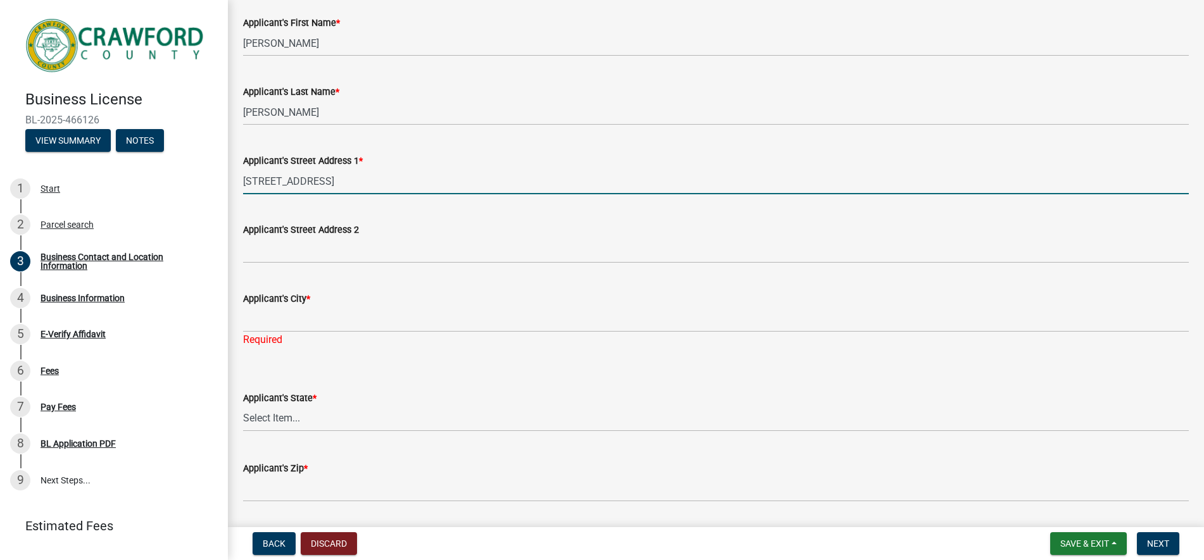
type input "260 Deerwood Circle Fort Valley, GA 31030"
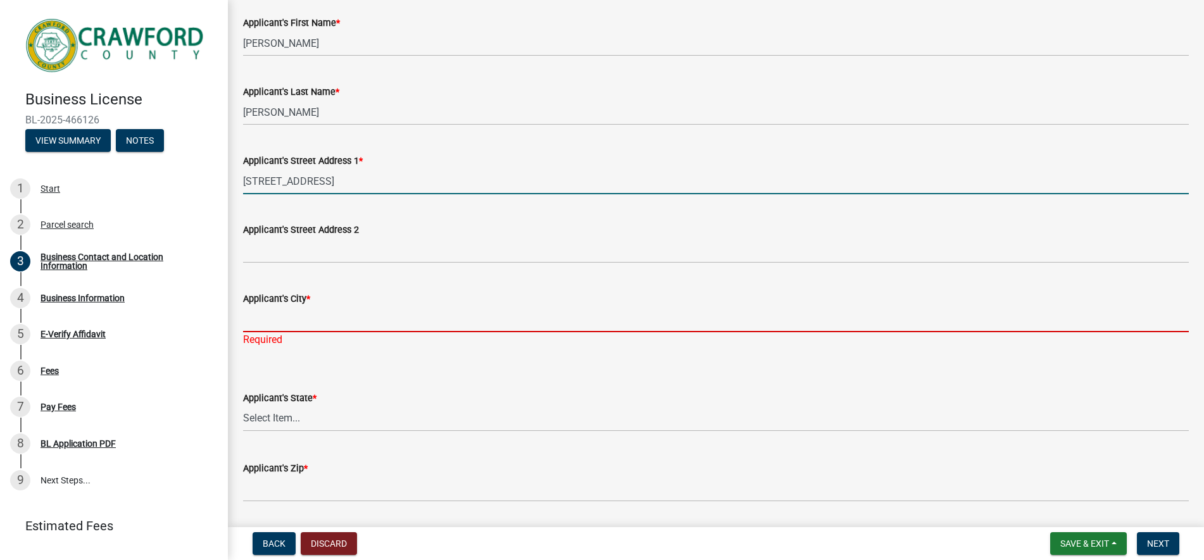
click at [318, 322] on input "Applicant's City *" at bounding box center [716, 319] width 946 height 26
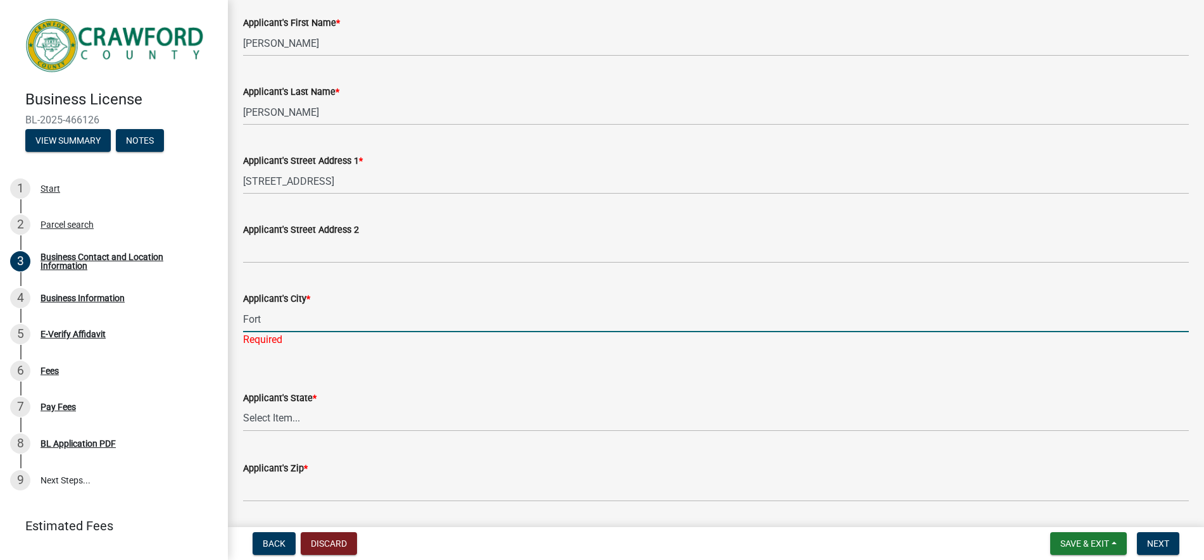
type input "Fort"
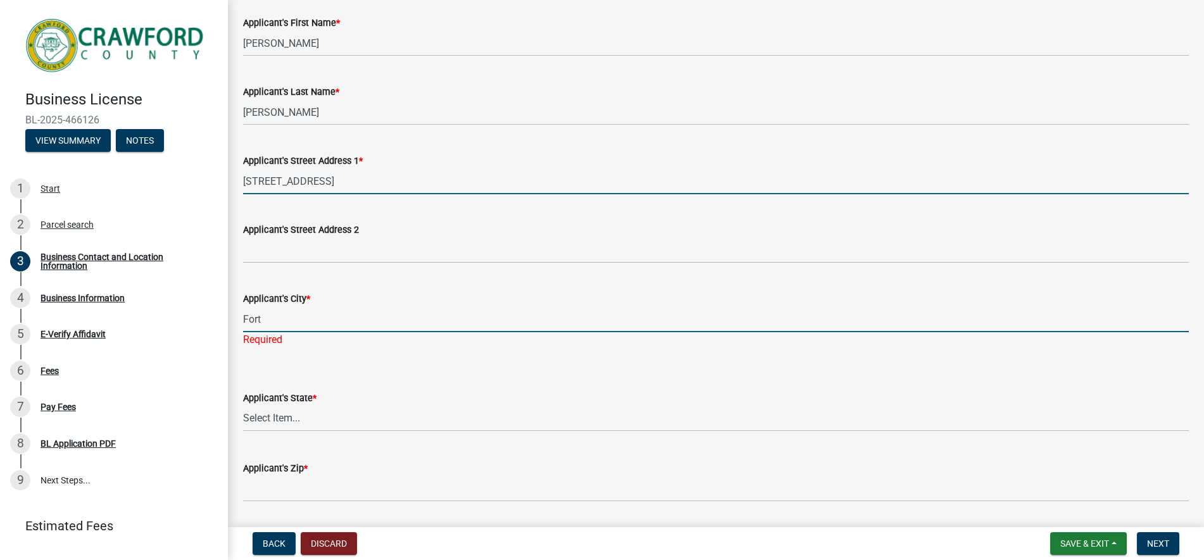
drag, startPoint x: 340, startPoint y: 181, endPoint x: 436, endPoint y: 183, distance: 96.2
click at [437, 183] on input "260 Deerwood Circle Fort Valley, GA 31030" at bounding box center [716, 181] width 946 height 26
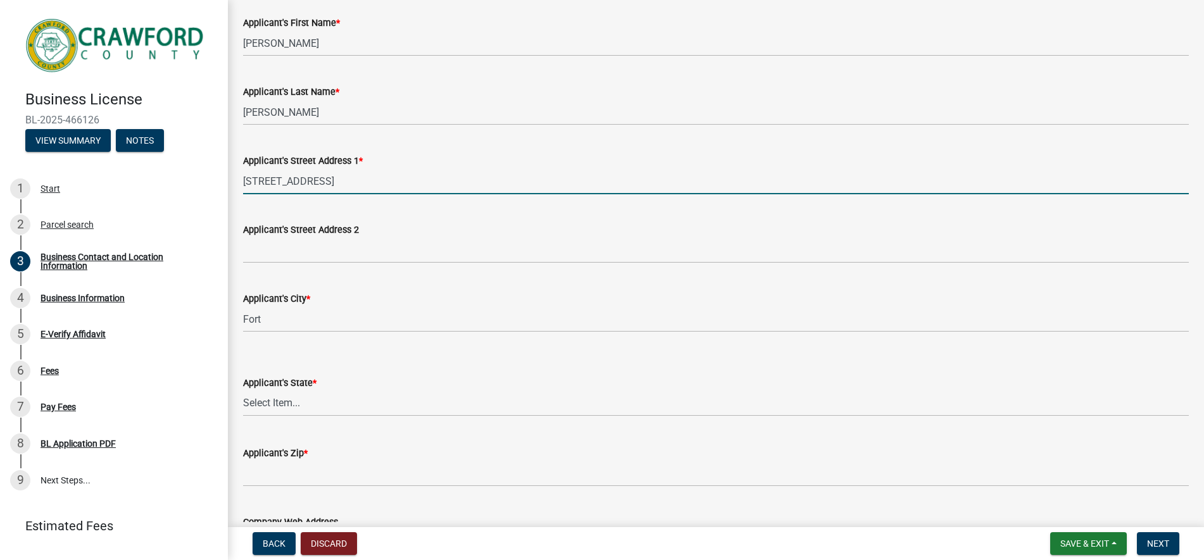
type input "[STREET_ADDRESS]"
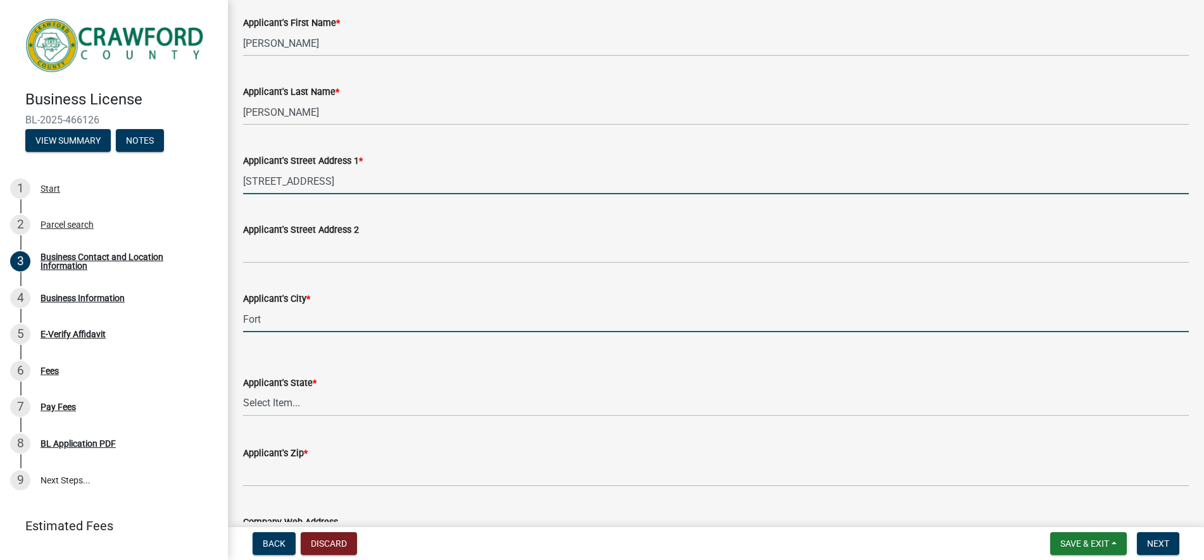
click at [346, 320] on input "Fort" at bounding box center [716, 319] width 946 height 26
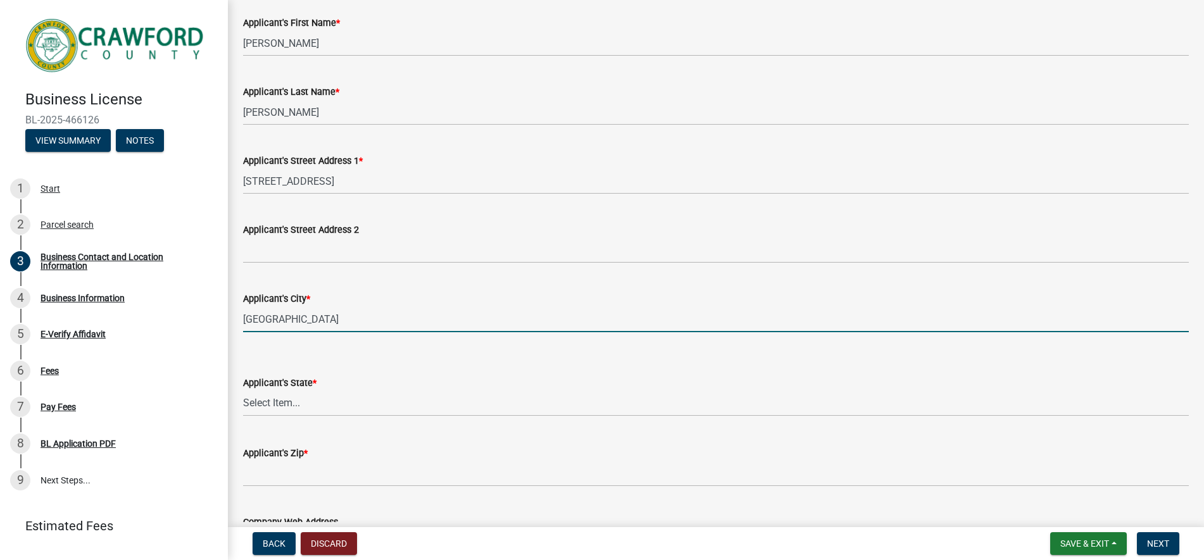
type input "[GEOGRAPHIC_DATA]"
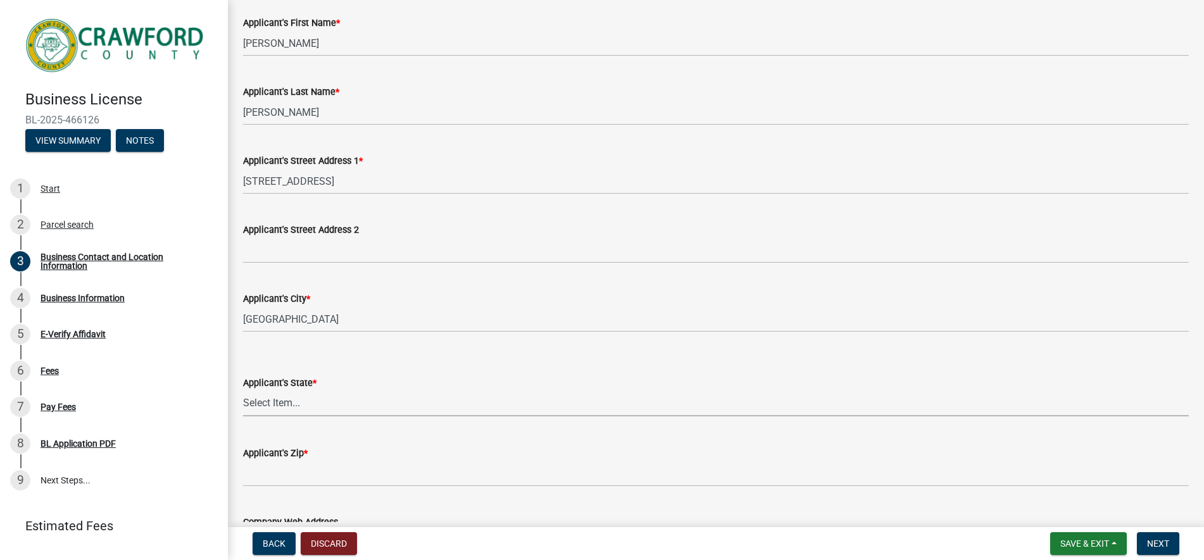
select select "GA"
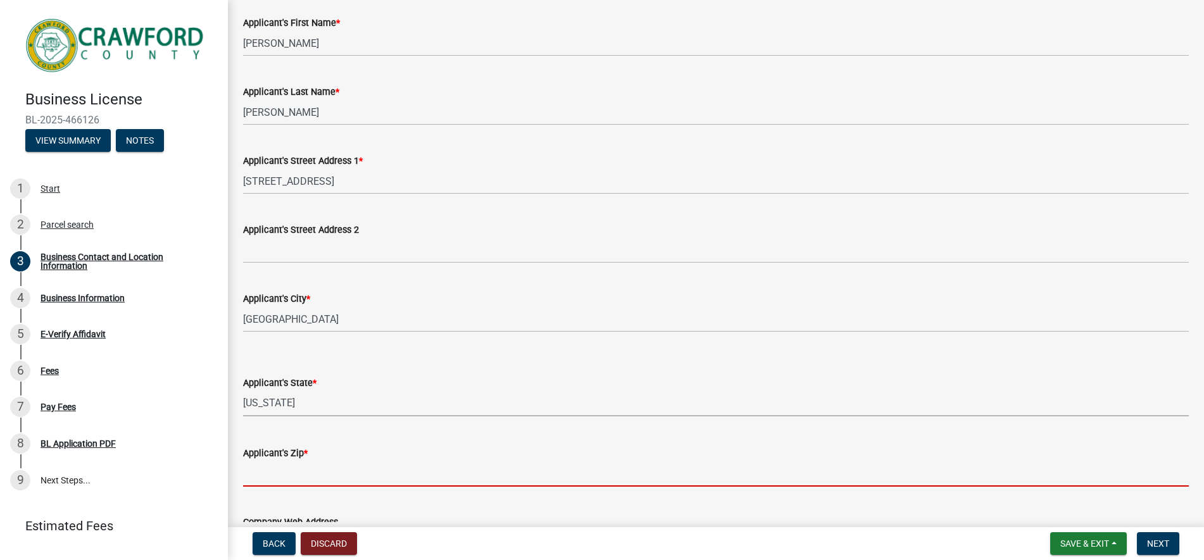
click at [347, 478] on input "Applicant's Zip *" at bounding box center [716, 474] width 946 height 26
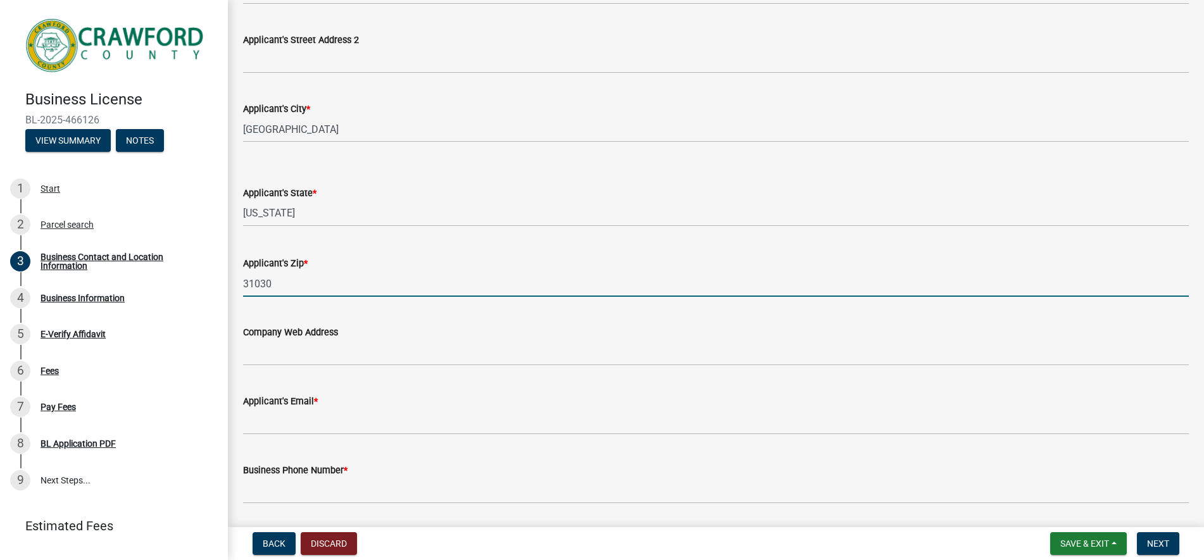
scroll to position [580, 0]
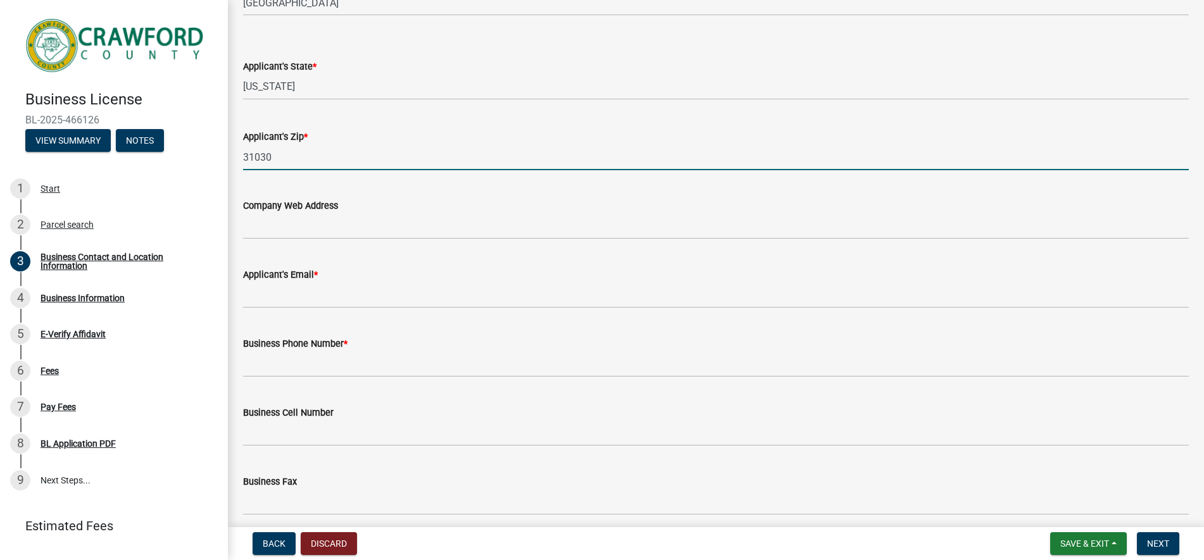
type input "31030"
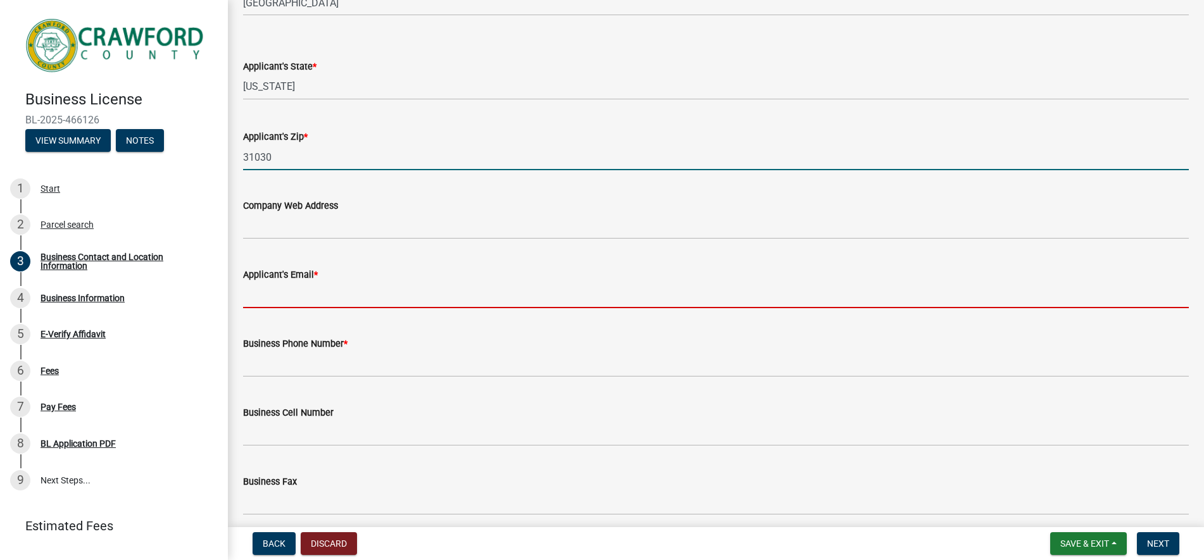
click at [294, 302] on input "Applicant's Email *" at bounding box center [716, 295] width 946 height 26
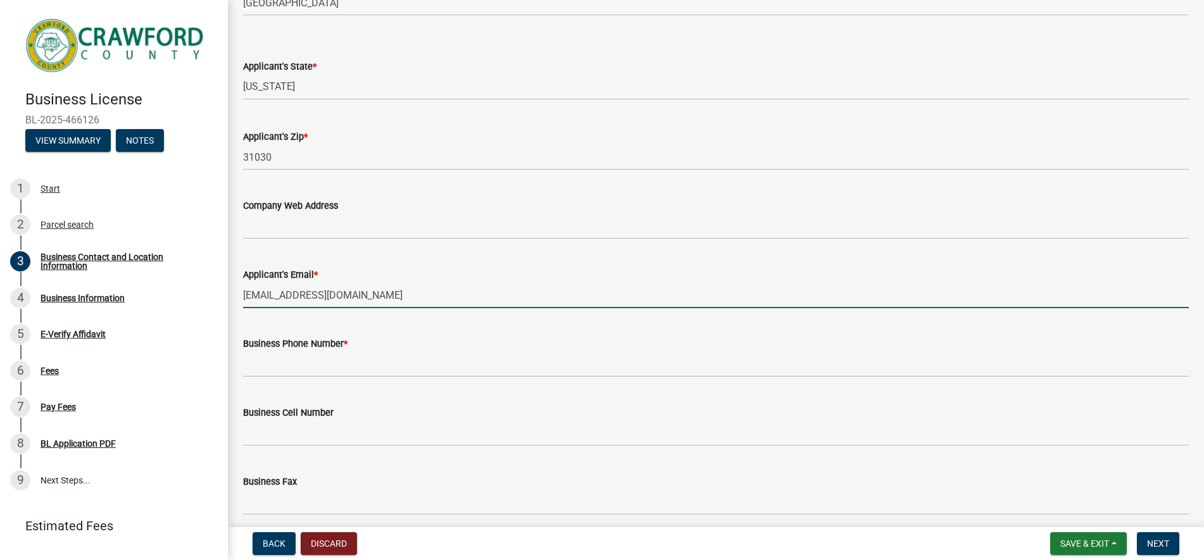
type input "[EMAIL_ADDRESS][DOMAIN_NAME]"
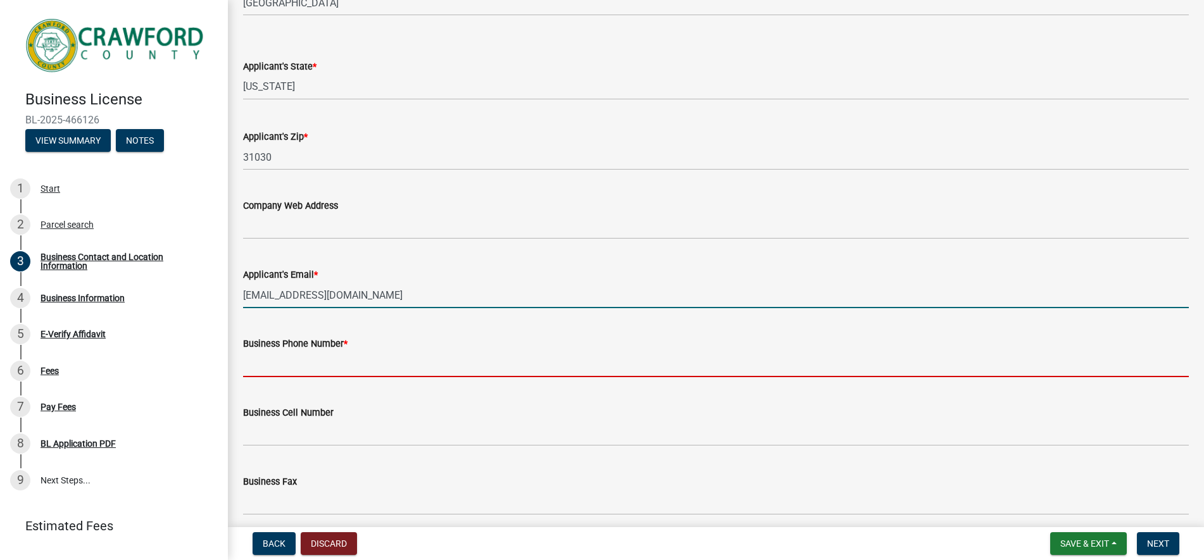
click at [321, 368] on input "Business Phone Number *" at bounding box center [716, 364] width 946 height 26
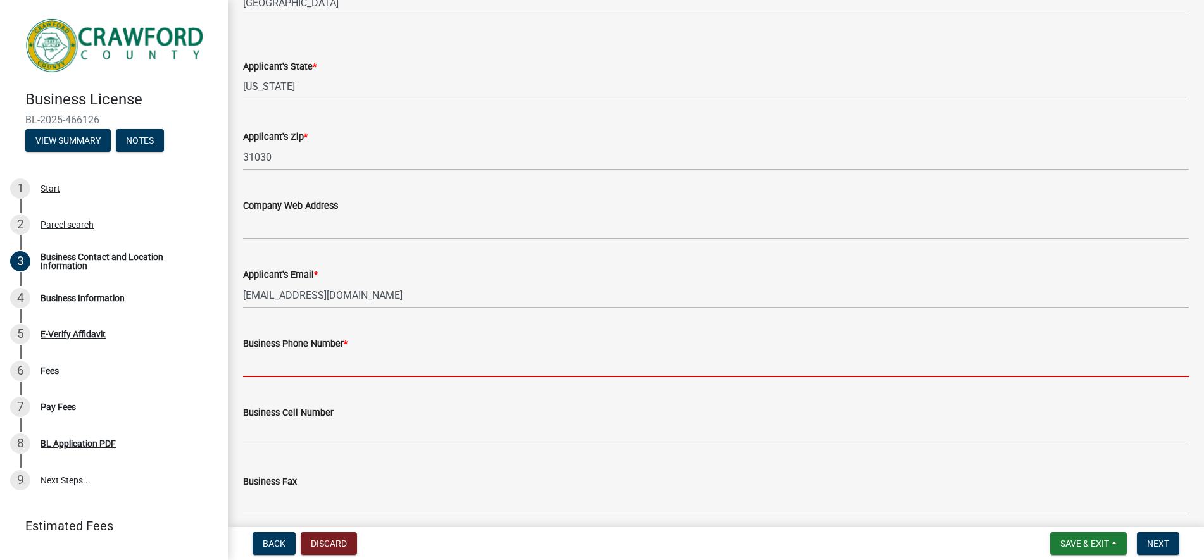
scroll to position [706, 0]
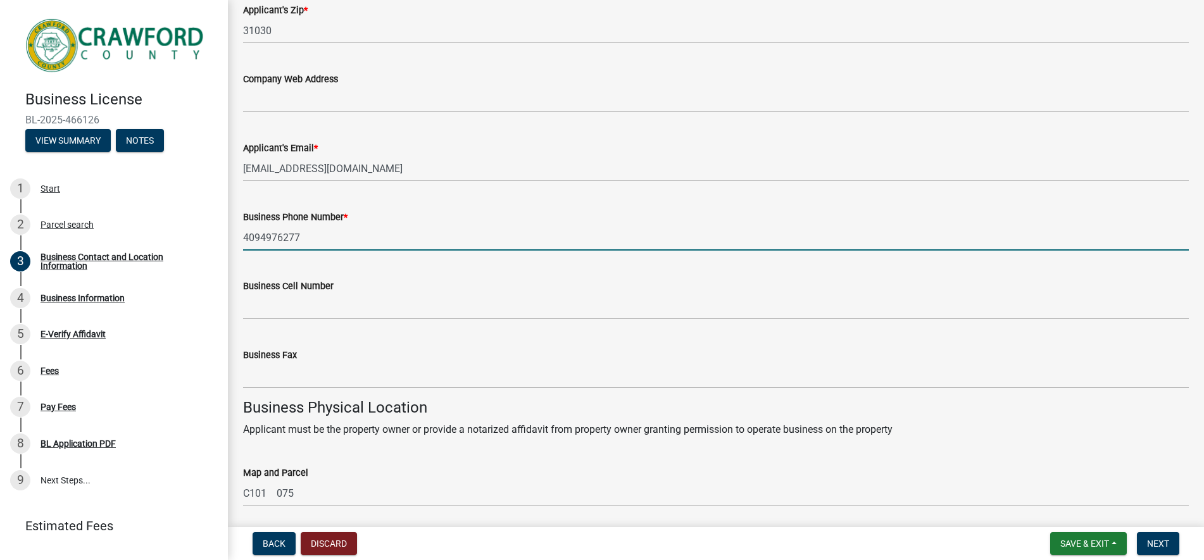
click at [260, 238] on input "4094976277" at bounding box center [716, 238] width 946 height 26
click at [278, 237] on input "409-4976277" at bounding box center [716, 238] width 946 height 26
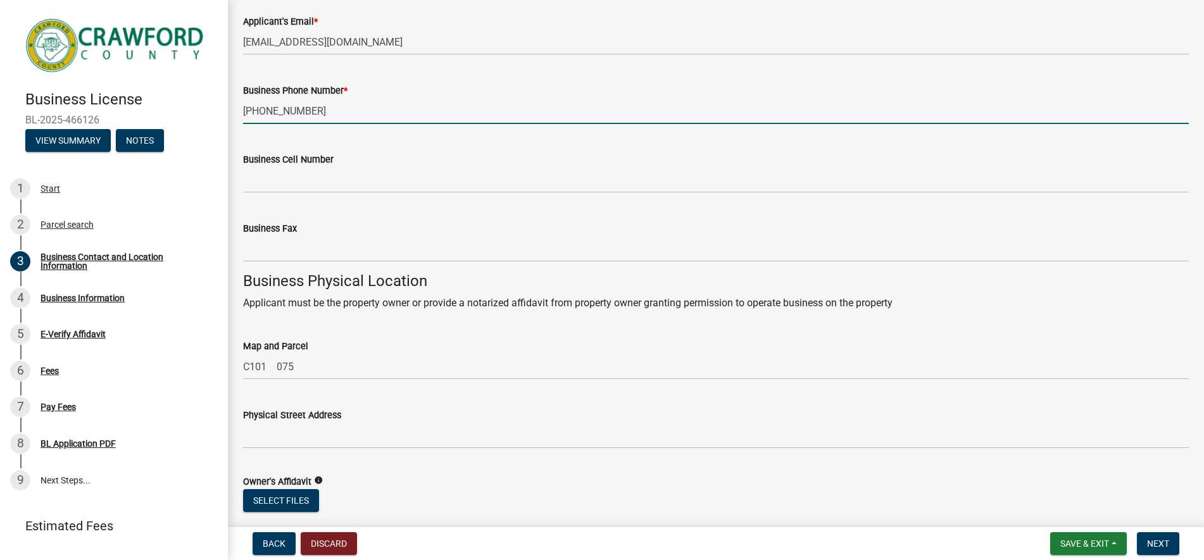
scroll to position [1086, 0]
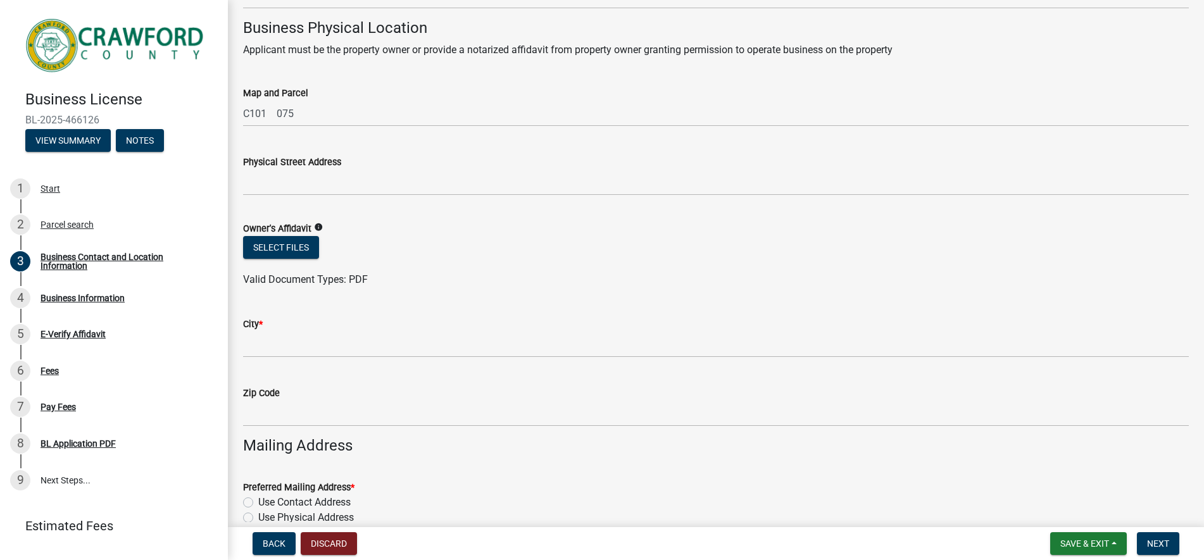
type input "409-497-6277"
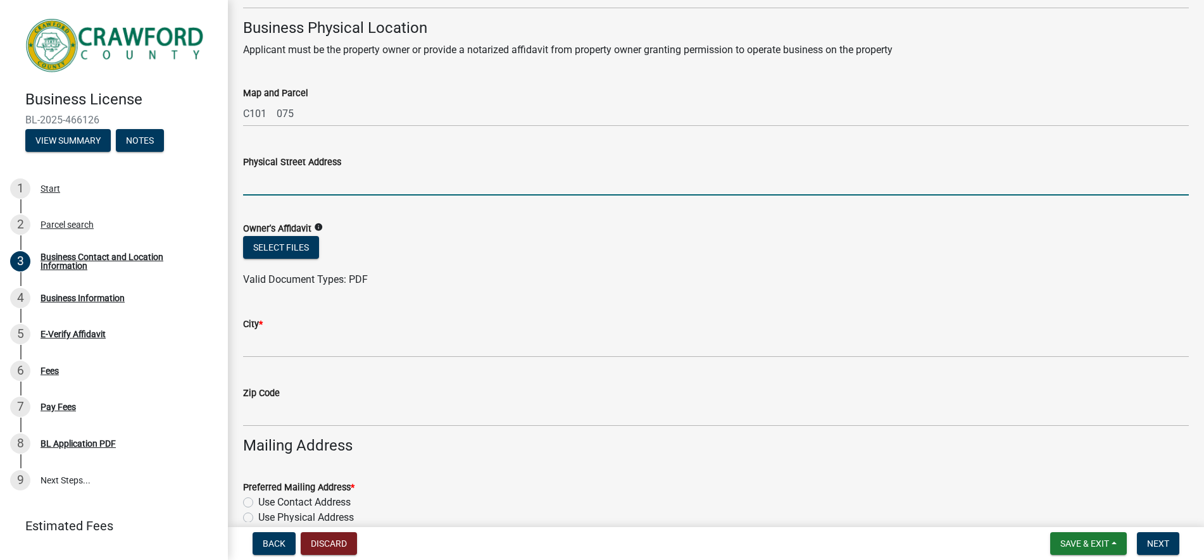
click at [290, 184] on input "Physical Street Address" at bounding box center [716, 183] width 946 height 26
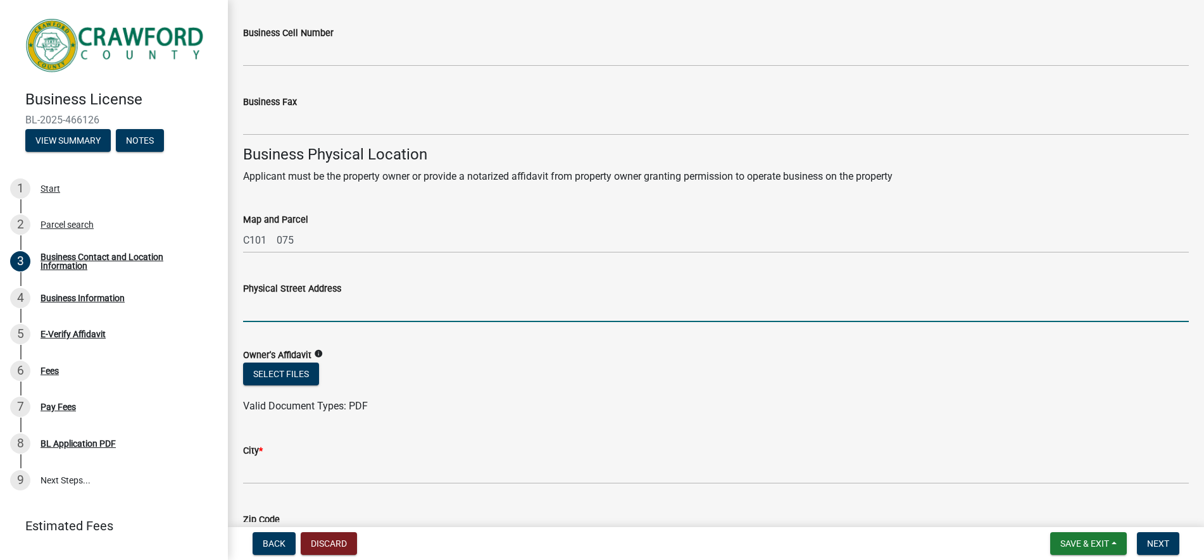
scroll to position [1023, 0]
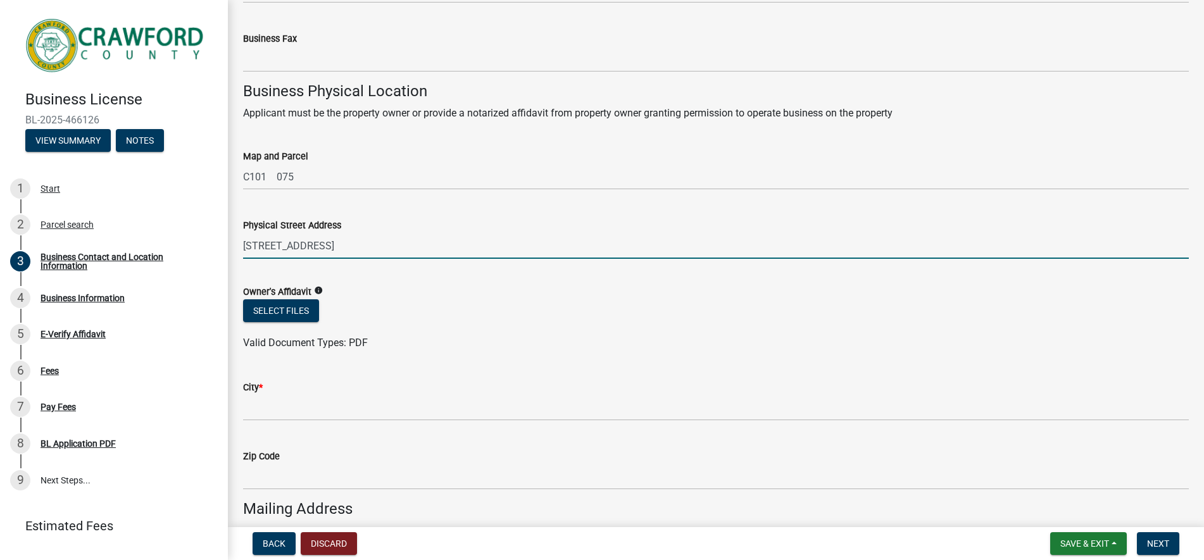
type input "[STREET_ADDRESS]"
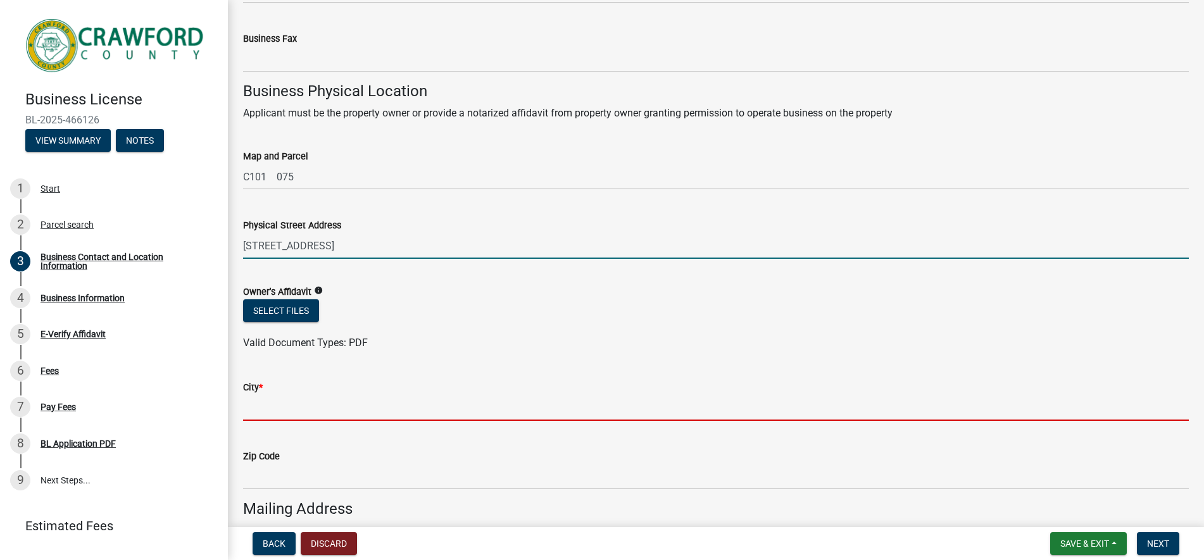
click at [304, 408] on input "City *" at bounding box center [716, 408] width 946 height 26
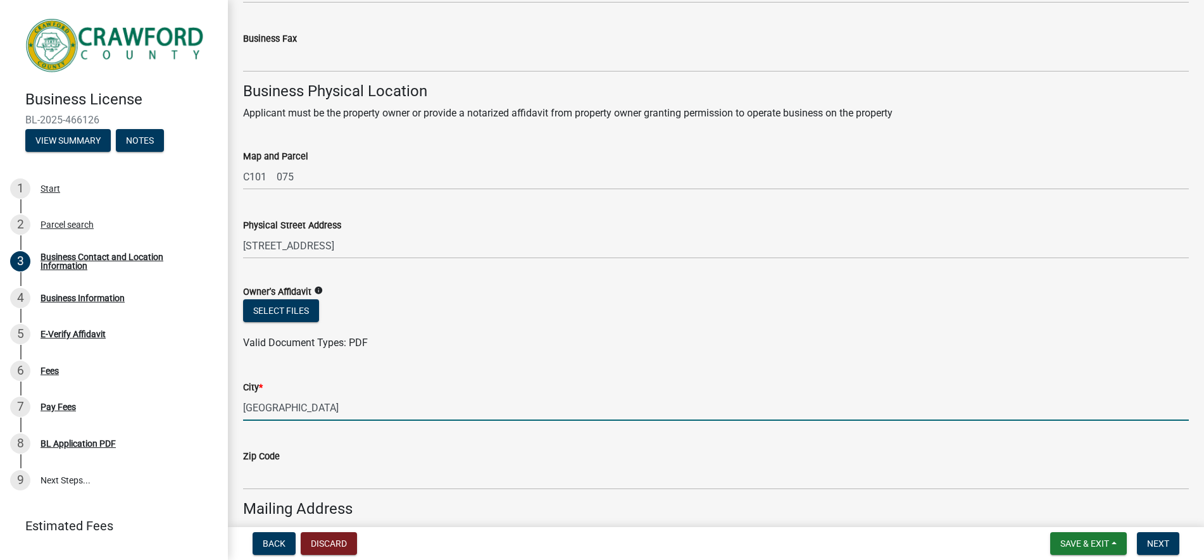
type input "[GEOGRAPHIC_DATA]"
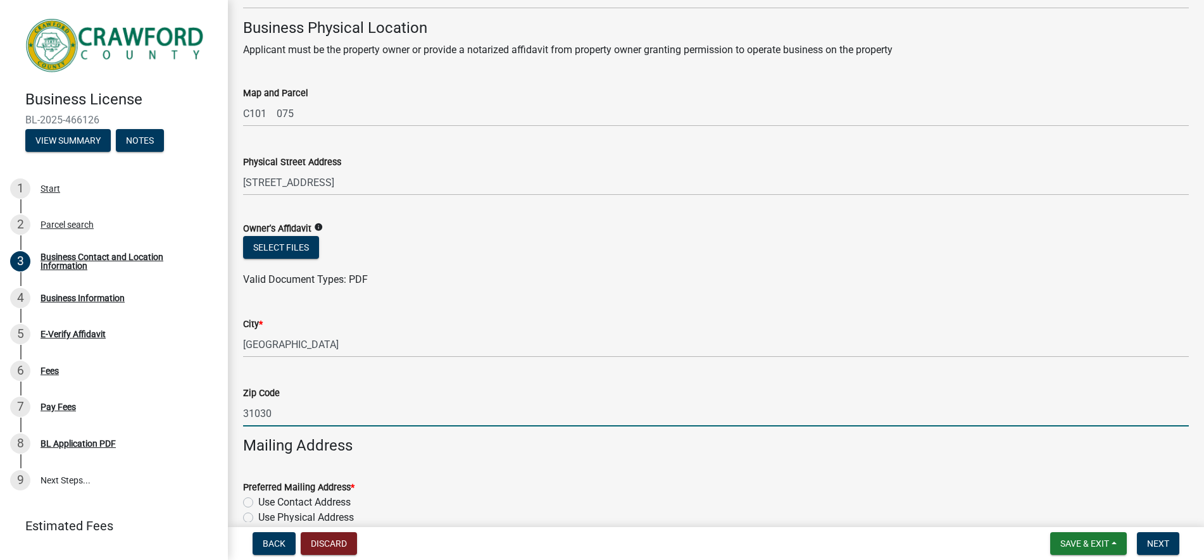
scroll to position [1213, 0]
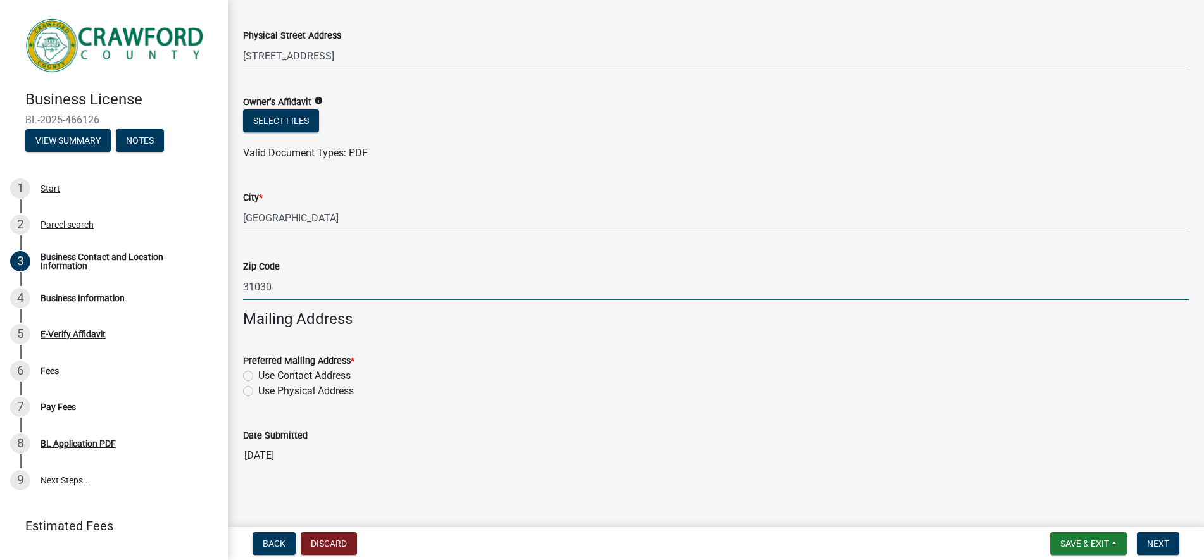
type input "31030"
click at [258, 393] on label "Use Physical Address" at bounding box center [306, 391] width 96 height 15
click at [258, 392] on input "Use Physical Address" at bounding box center [262, 388] width 8 height 8
radio input "true"
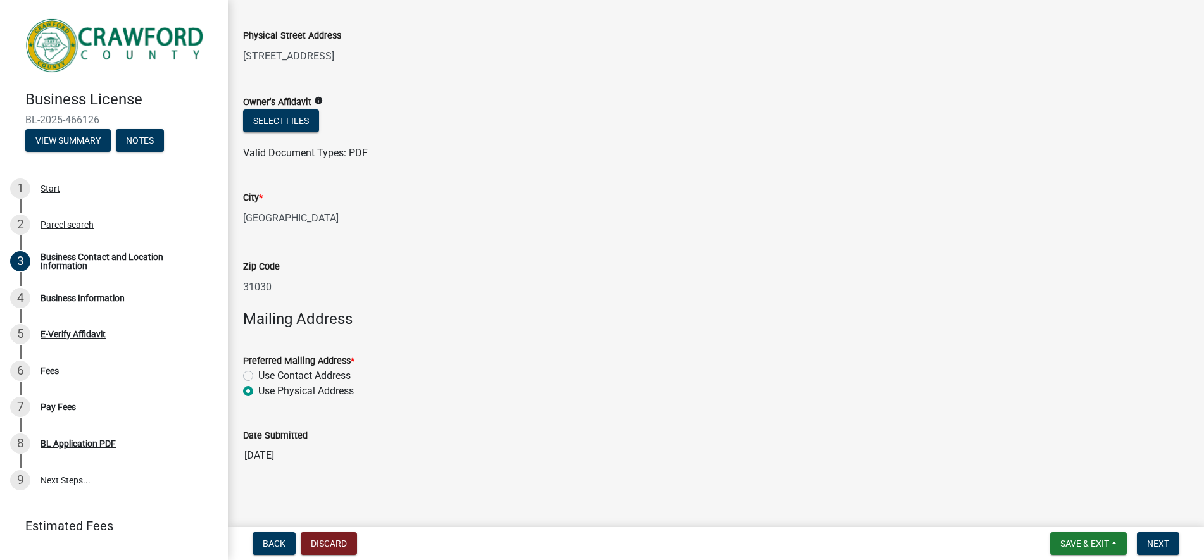
click at [258, 377] on label "Use Contact Address" at bounding box center [304, 375] width 92 height 15
click at [258, 377] on input "Use Contact Address" at bounding box center [262, 372] width 8 height 8
radio input "true"
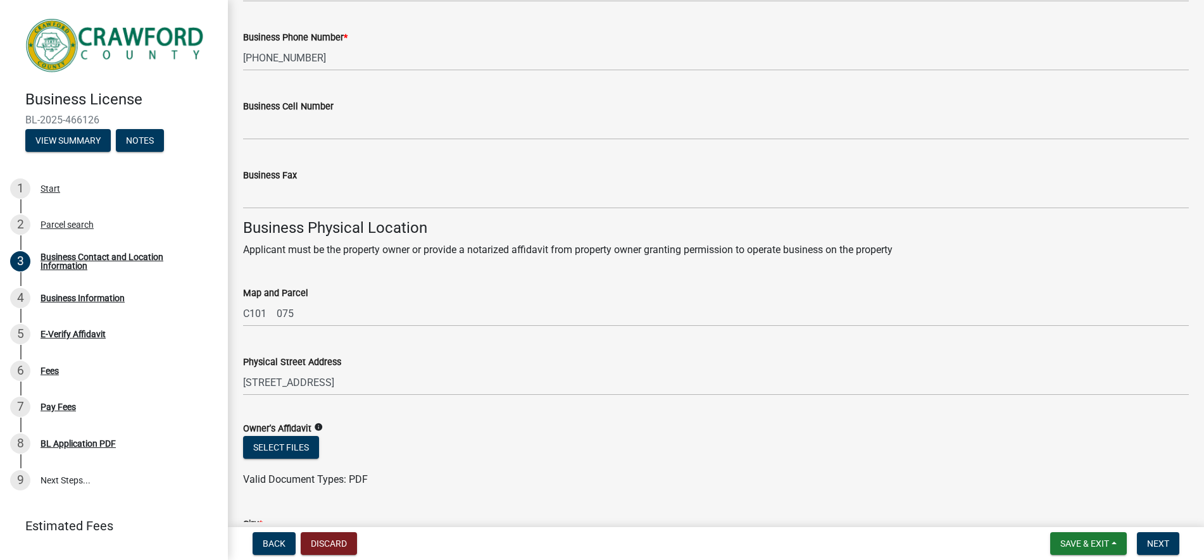
scroll to position [1218, 0]
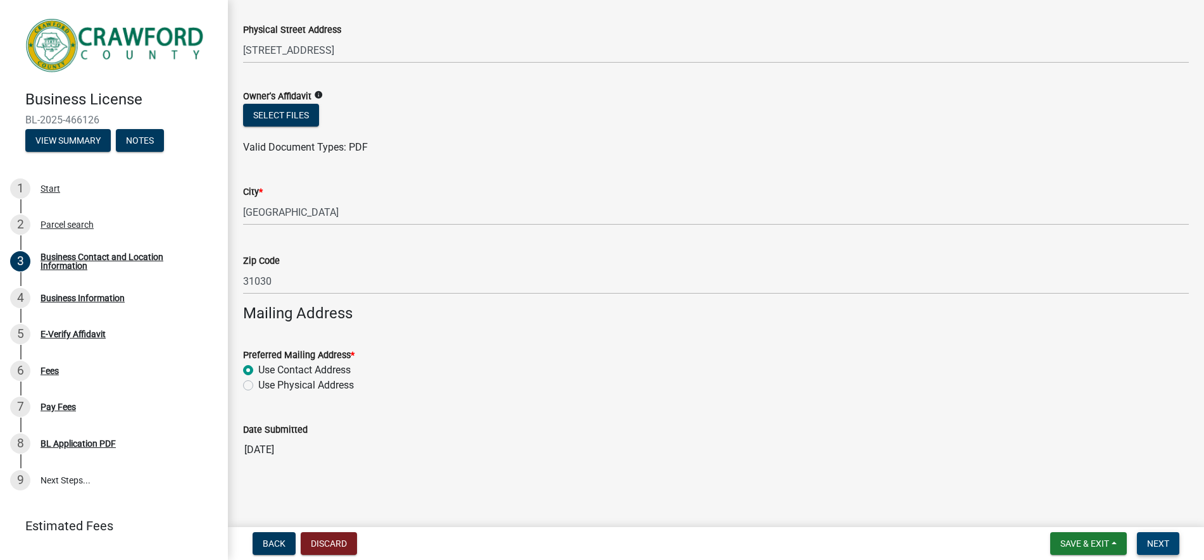
click at [1145, 534] on button "Next" at bounding box center [1158, 543] width 42 height 23
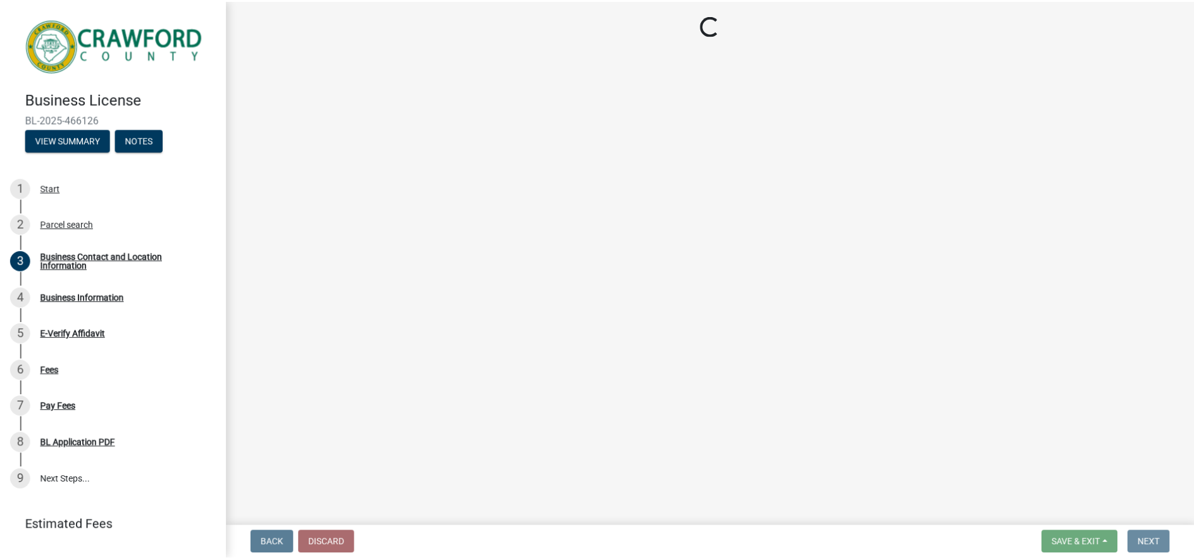
scroll to position [0, 0]
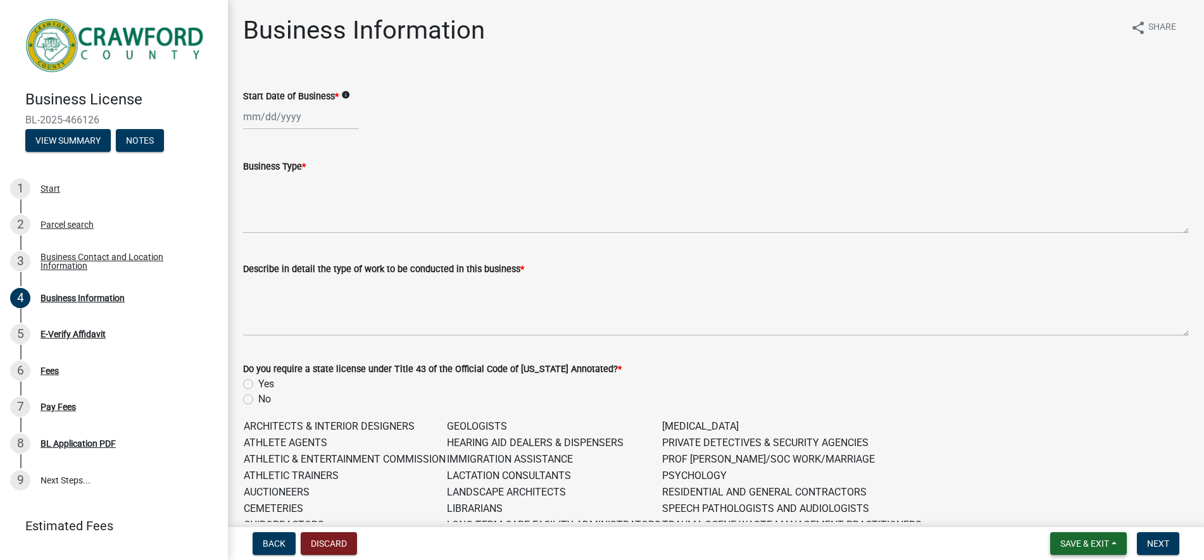
click at [1082, 546] on span "Save & Exit" at bounding box center [1084, 544] width 49 height 10
click at [1065, 510] on button "Save & Exit" at bounding box center [1075, 511] width 101 height 30
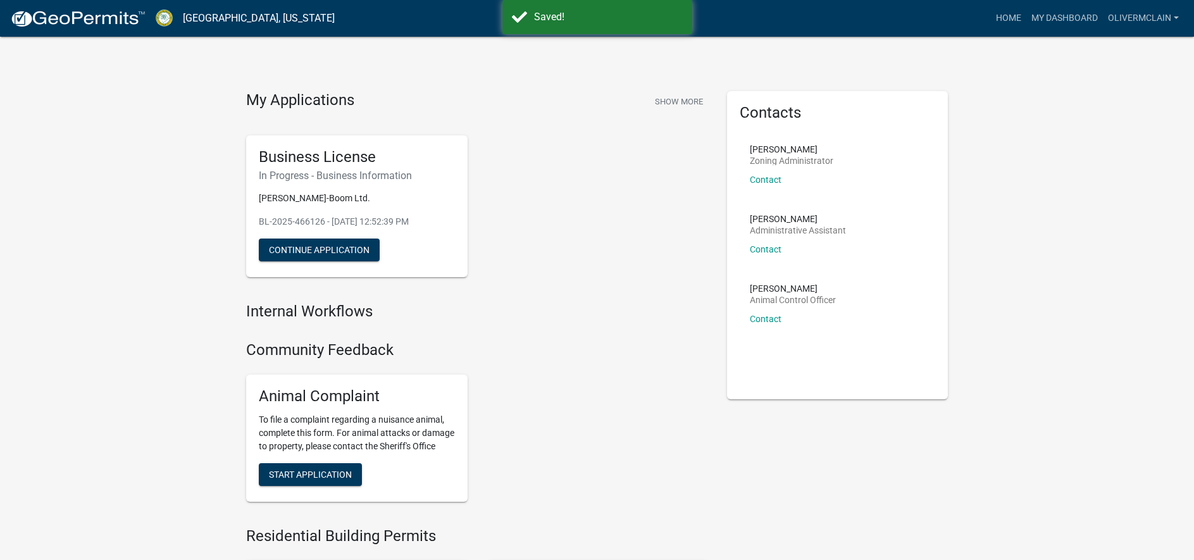
click at [568, 222] on div "Business License In Progress - Business Information Franken-Boom Ltd. BL-2025-4…" at bounding box center [477, 206] width 481 height 163
